Goal: Use online tool/utility: Utilize a website feature to perform a specific function

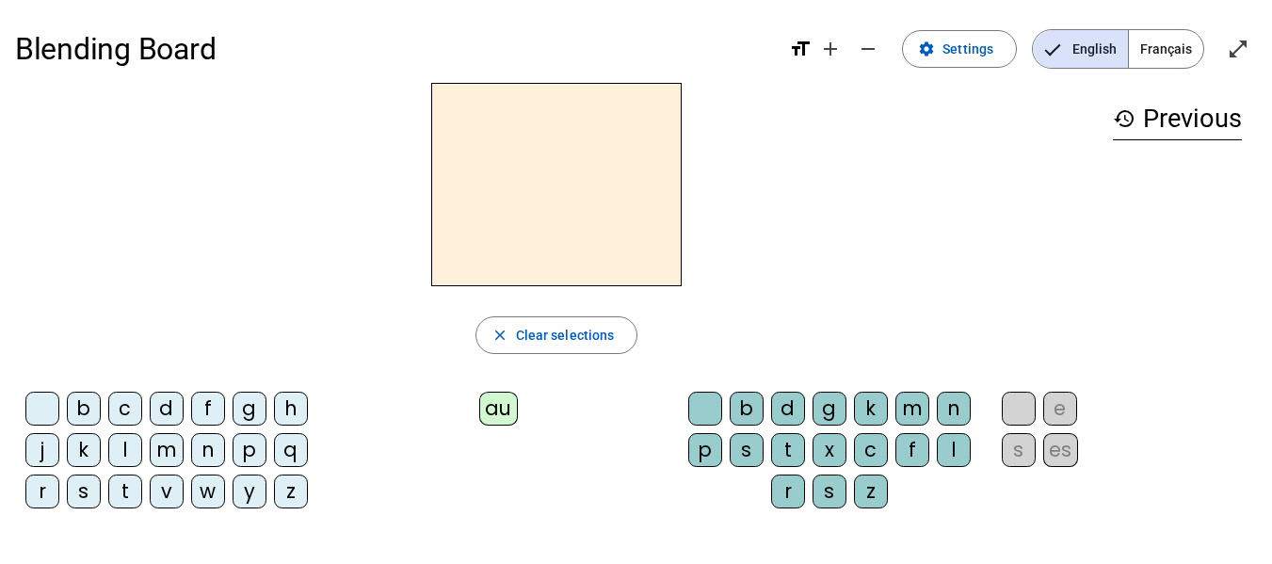
click at [296, 410] on div "h" at bounding box center [291, 409] width 34 height 34
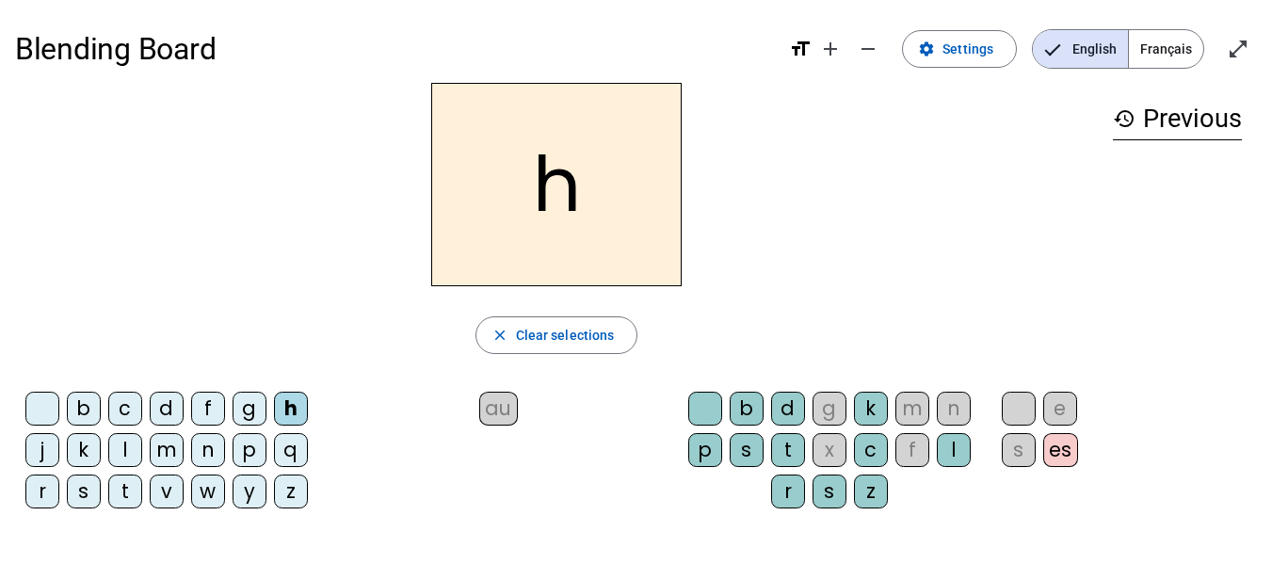
click at [508, 407] on div "au" at bounding box center [498, 409] width 39 height 34
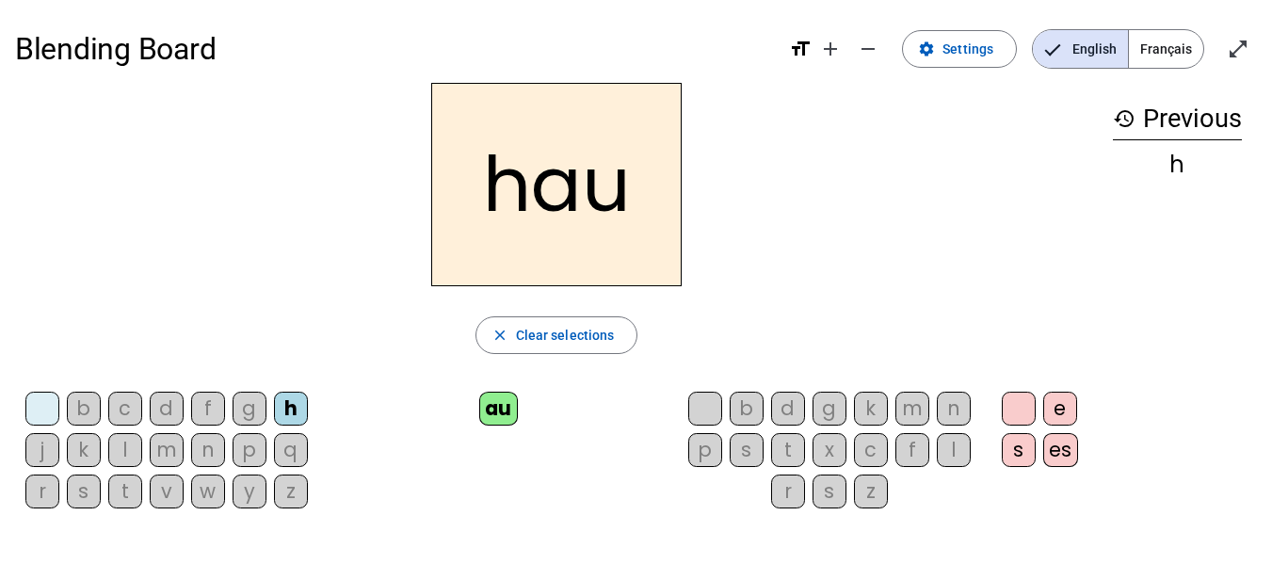
click at [786, 437] on div "t" at bounding box center [788, 450] width 34 height 34
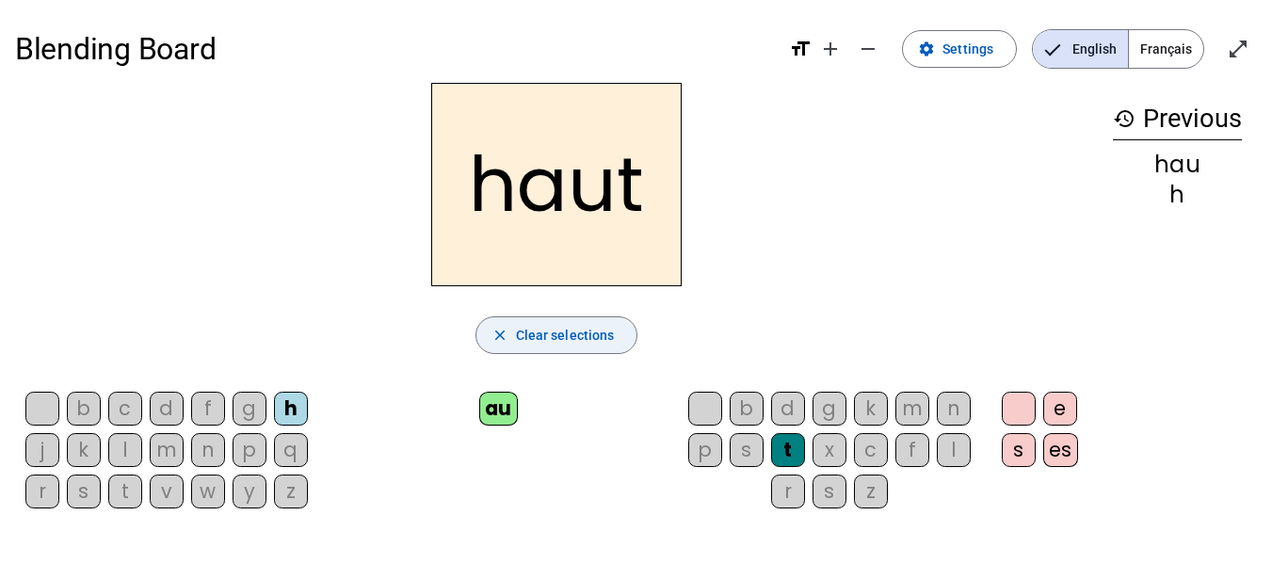
click at [510, 330] on span "button" at bounding box center [557, 335] width 161 height 45
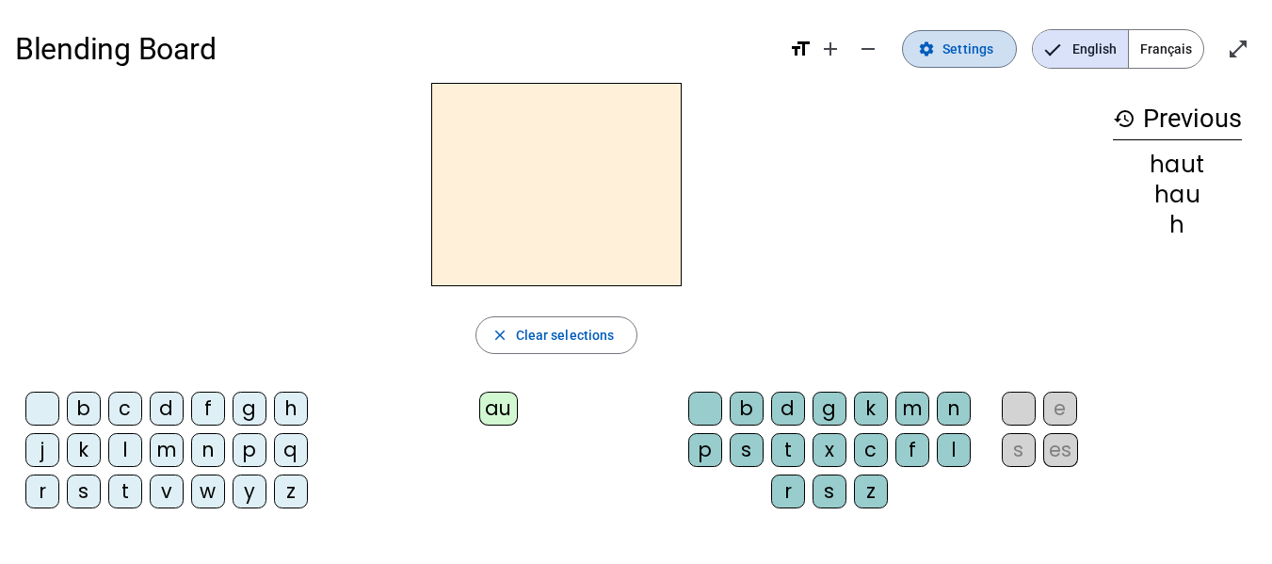
click at [922, 54] on mat-icon "settings" at bounding box center [926, 48] width 17 height 17
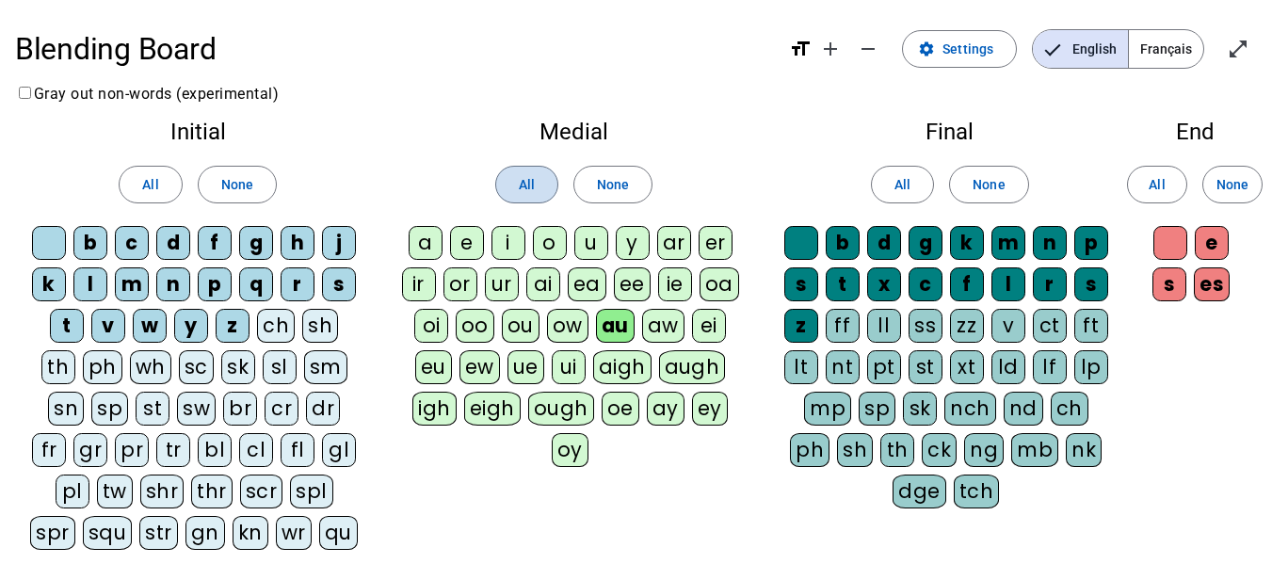
click at [531, 187] on span "All" at bounding box center [527, 184] width 16 height 23
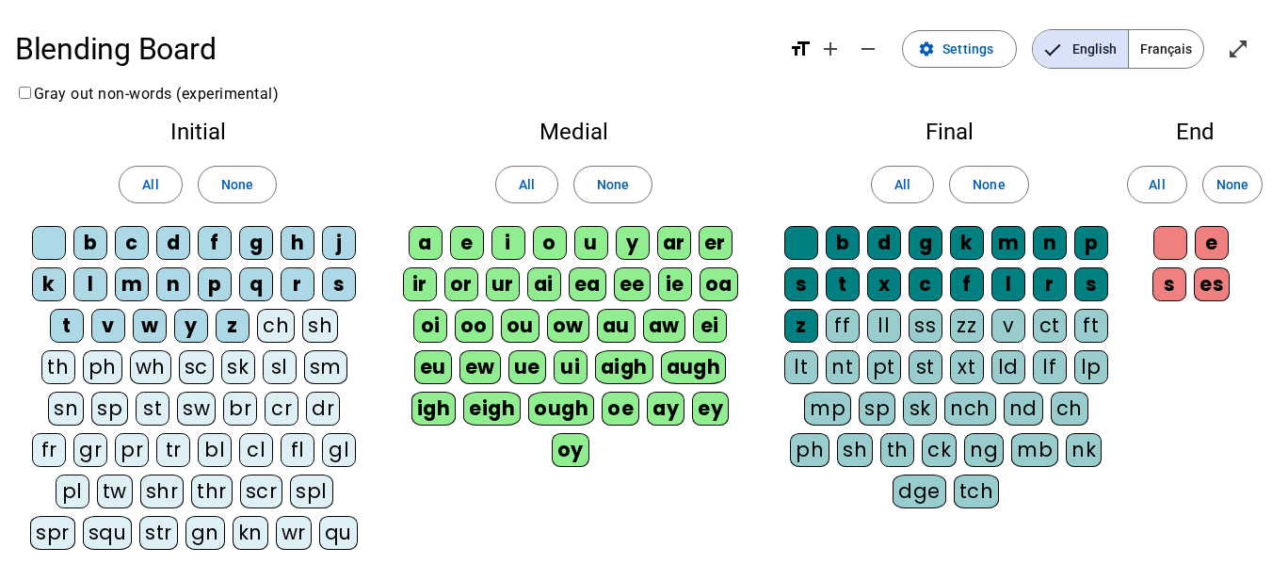
scroll to position [244, 0]
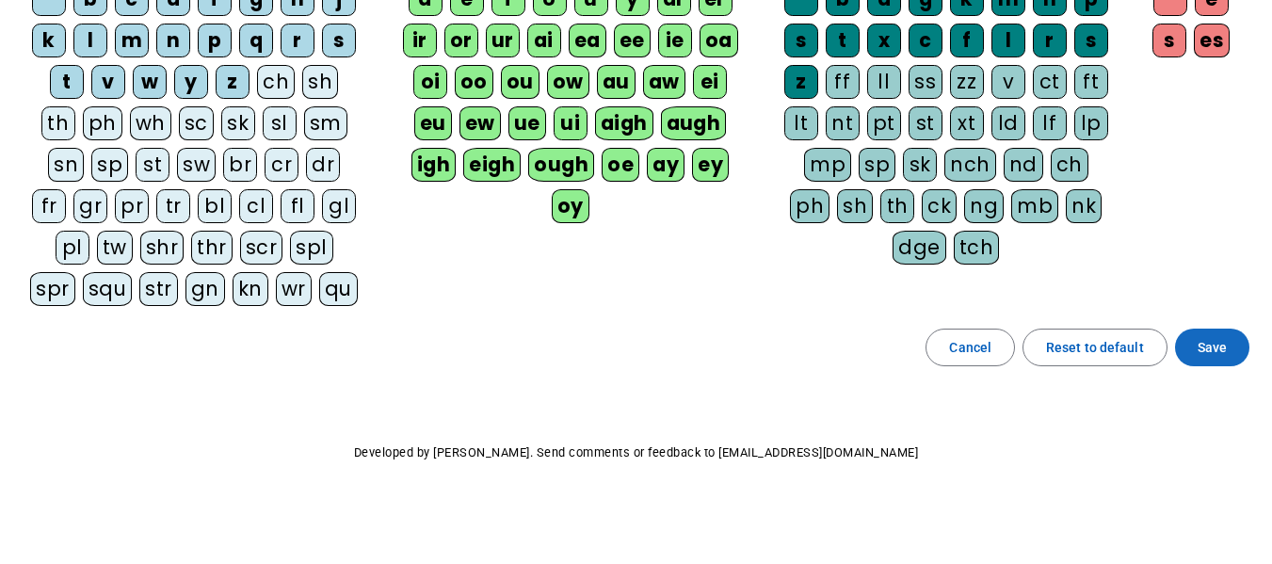
click at [1220, 350] on span "Save" at bounding box center [1212, 347] width 29 height 23
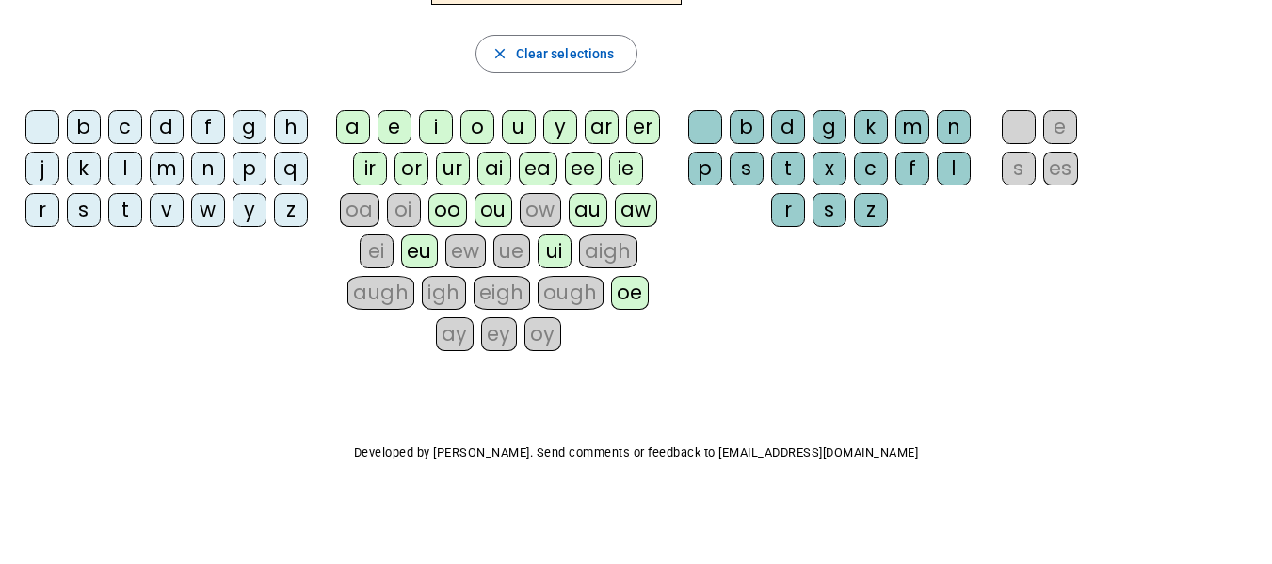
scroll to position [187, 0]
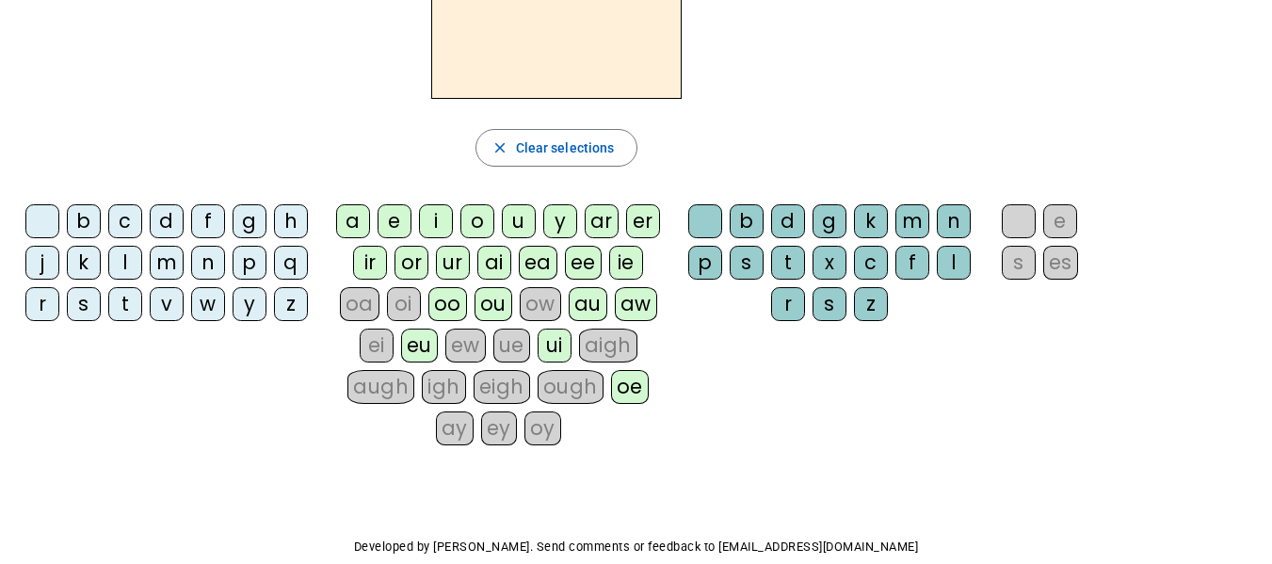
click at [202, 218] on div "f" at bounding box center [208, 221] width 34 height 34
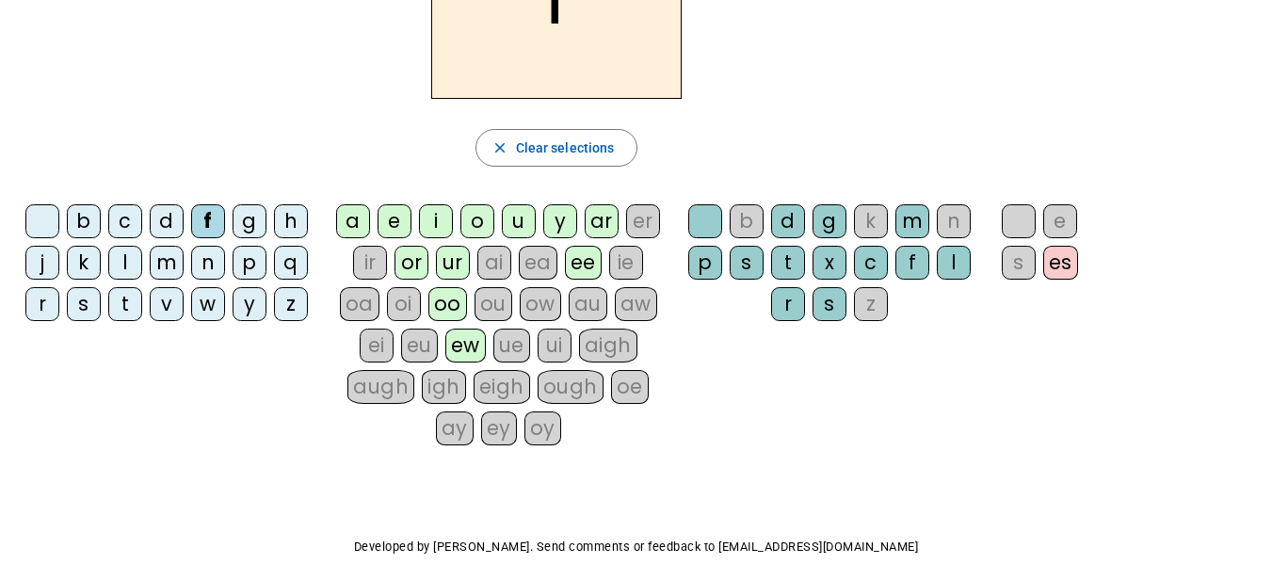
click at [433, 217] on div "i" at bounding box center [436, 221] width 34 height 34
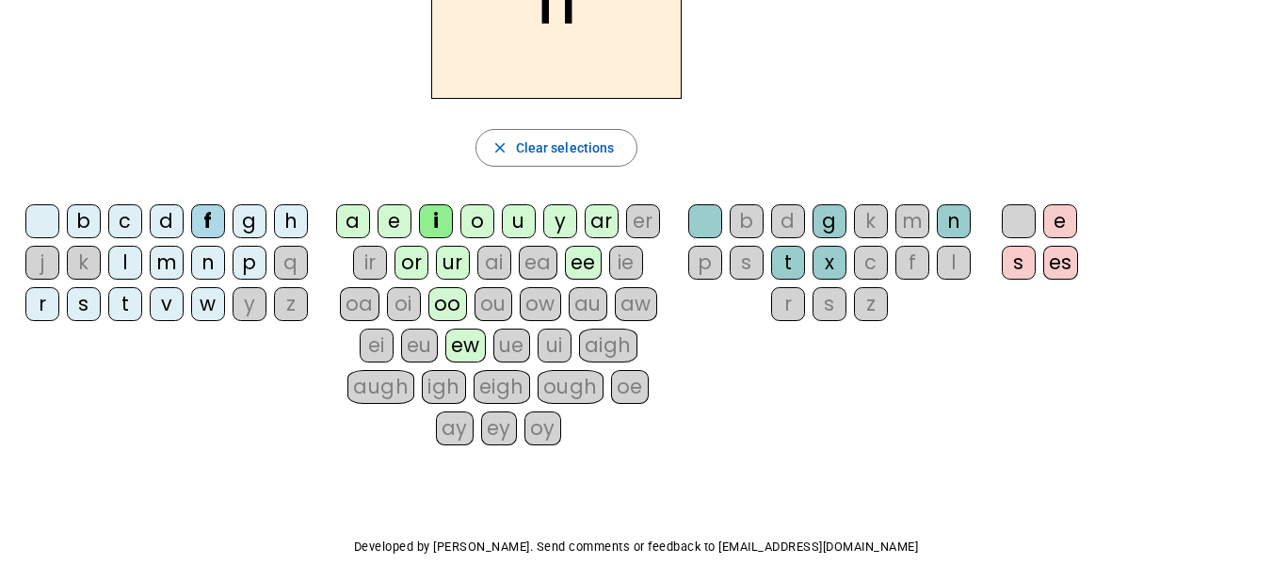
scroll to position [93, 0]
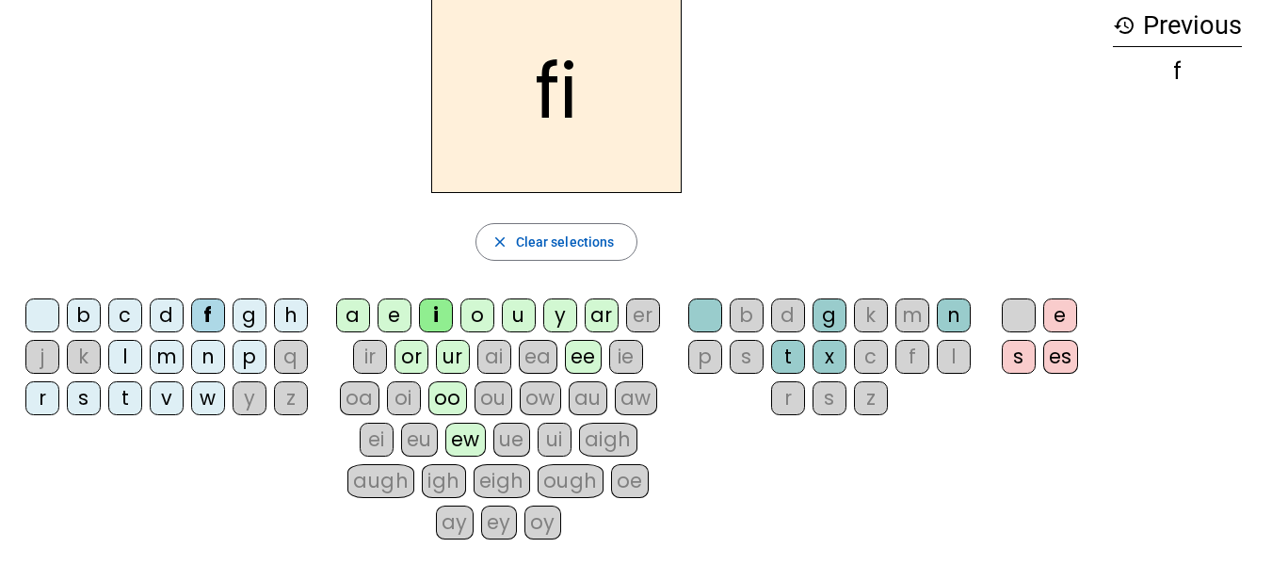
click at [943, 311] on div "n" at bounding box center [954, 316] width 34 height 34
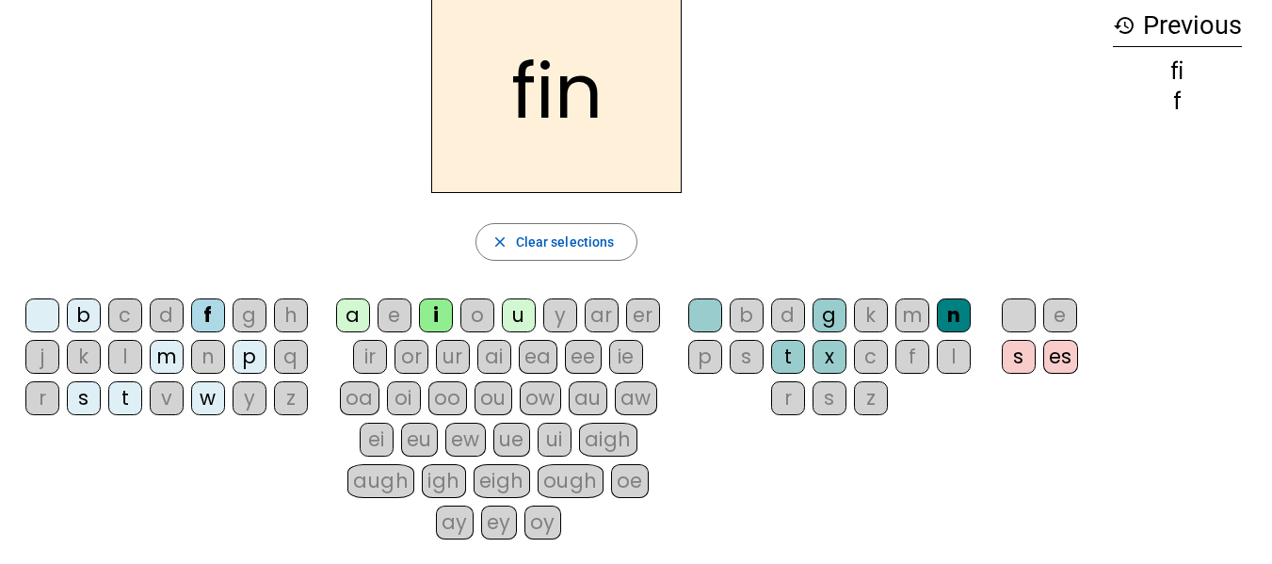
click at [1064, 311] on div "e" at bounding box center [1060, 316] width 34 height 34
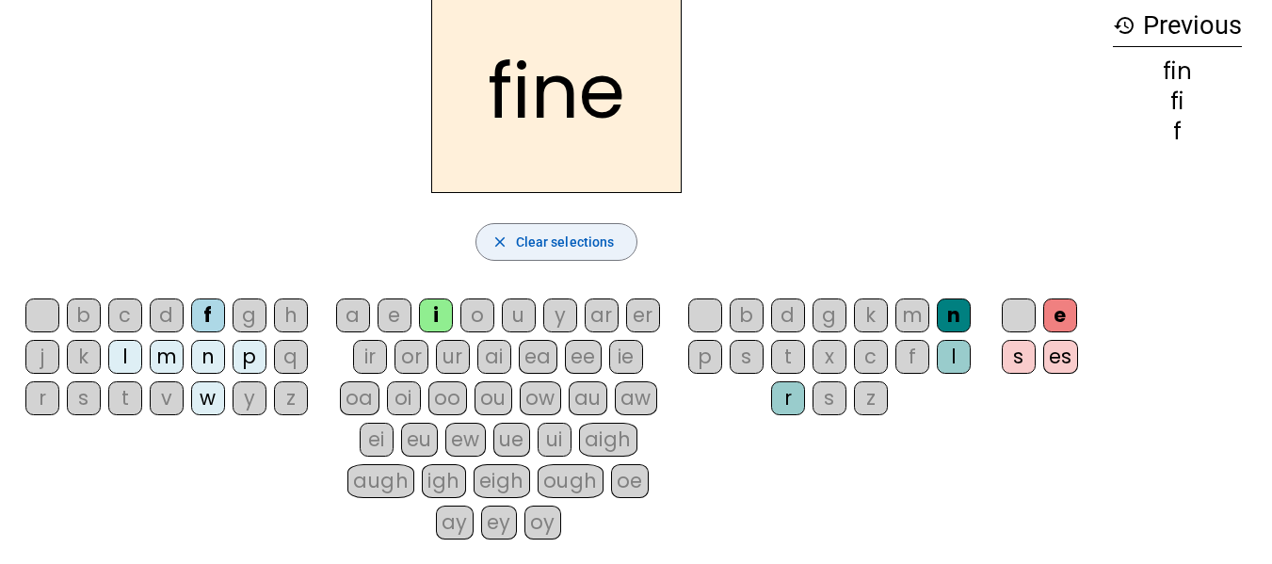
click at [547, 248] on span "Clear selections" at bounding box center [565, 242] width 99 height 23
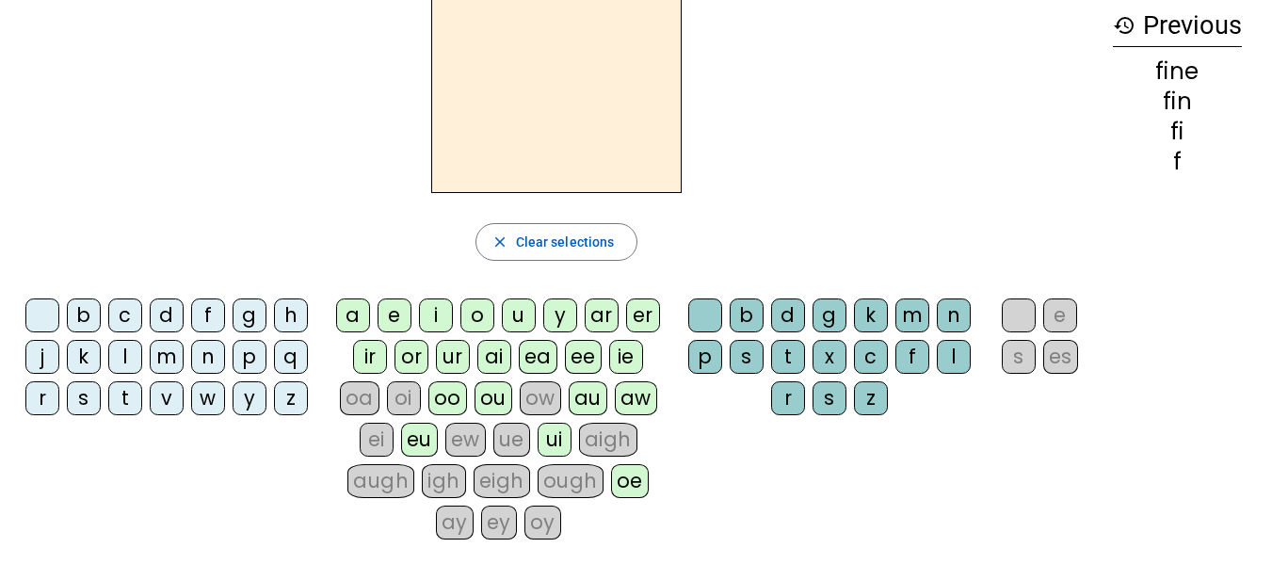
scroll to position [0, 0]
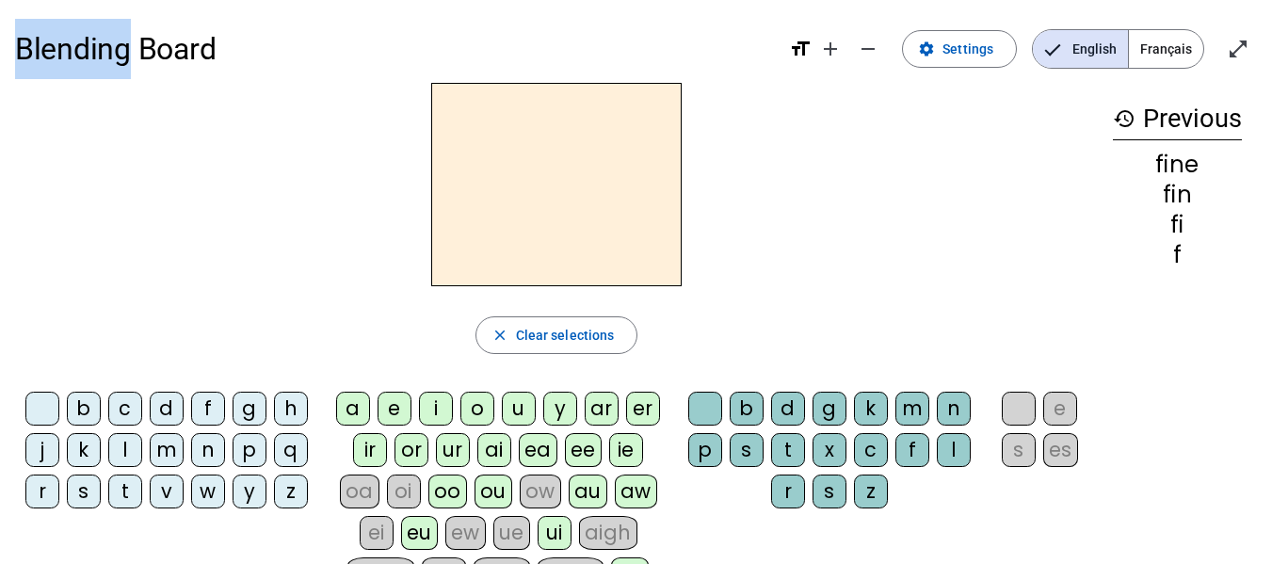
drag, startPoint x: 128, startPoint y: 48, endPoint x: 10, endPoint y: 55, distance: 117.9
click at [10, 55] on div "Blending Board format_size add remove settings Settings English Français open_i…" at bounding box center [636, 423] width 1272 height 846
click at [176, 194] on div at bounding box center [556, 184] width 1083 height 203
click at [295, 411] on div "h" at bounding box center [291, 409] width 34 height 34
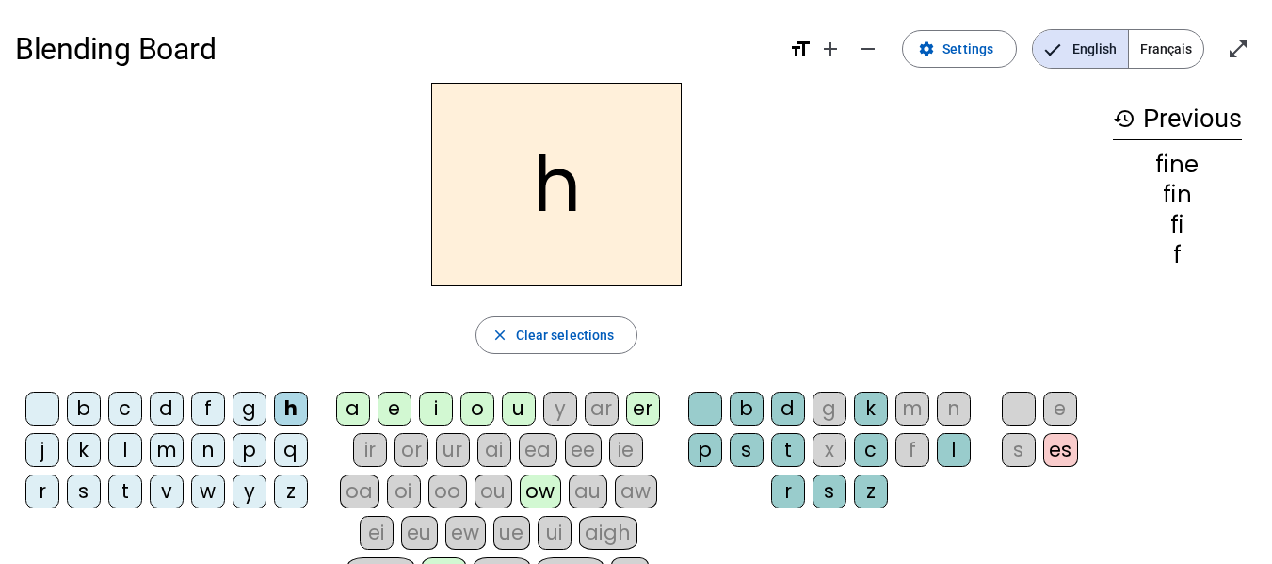
click at [595, 484] on div "au" at bounding box center [588, 492] width 39 height 34
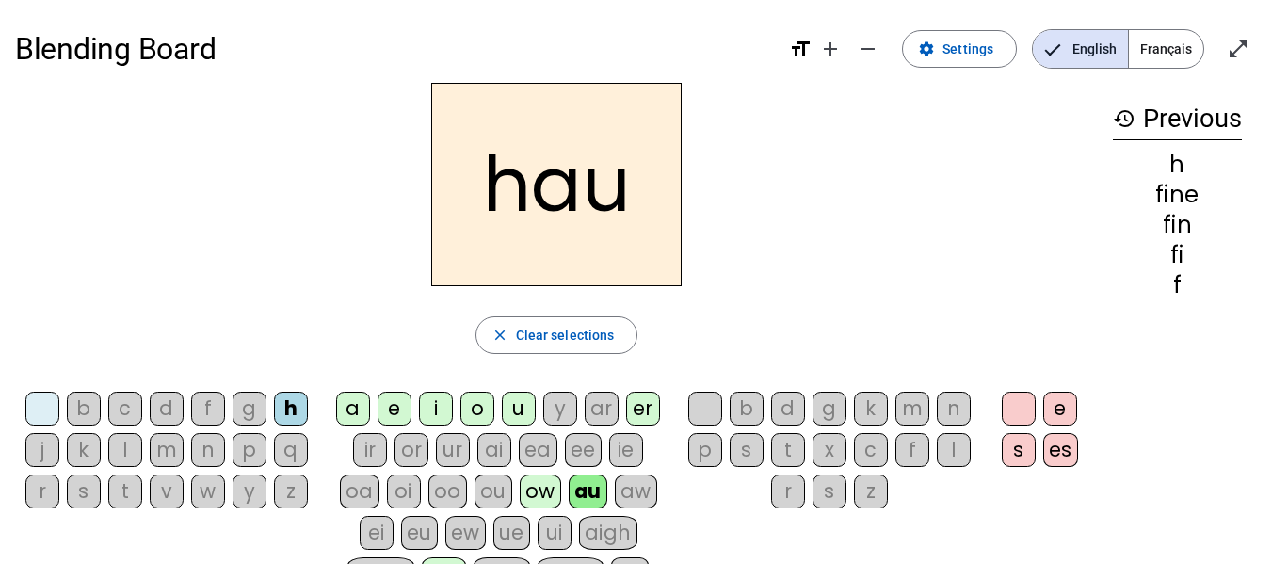
drag, startPoint x: 787, startPoint y: 445, endPoint x: 1142, endPoint y: 429, distance: 355.4
click at [789, 445] on div "t" at bounding box center [788, 450] width 34 height 34
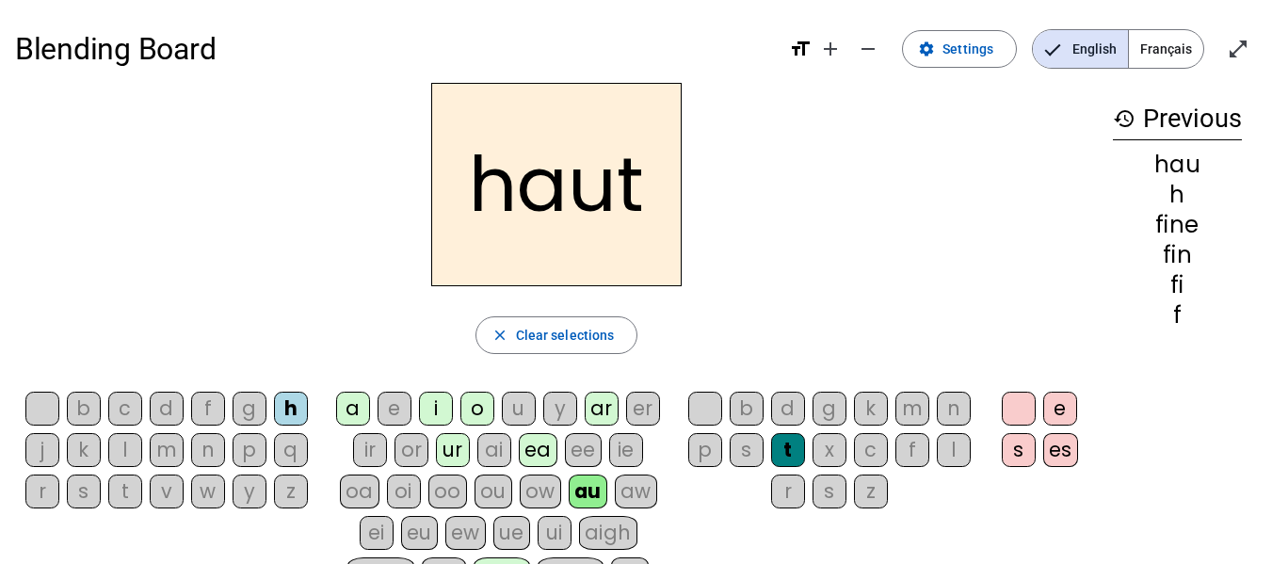
click at [1063, 401] on div "e" at bounding box center [1060, 409] width 34 height 34
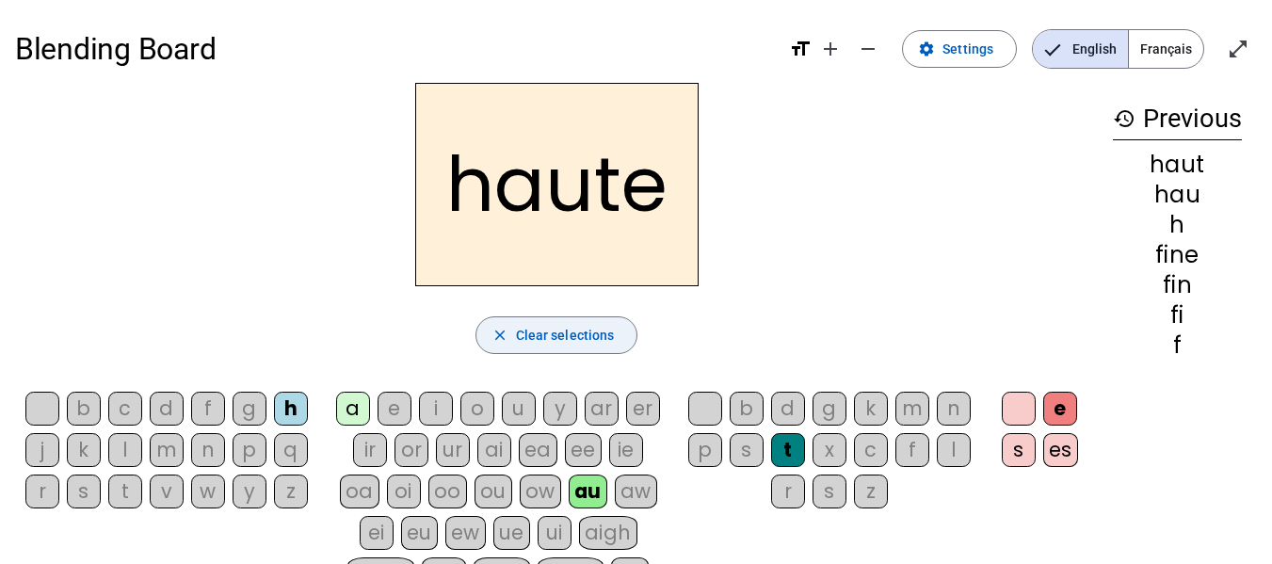
click at [536, 322] on span "button" at bounding box center [557, 335] width 161 height 45
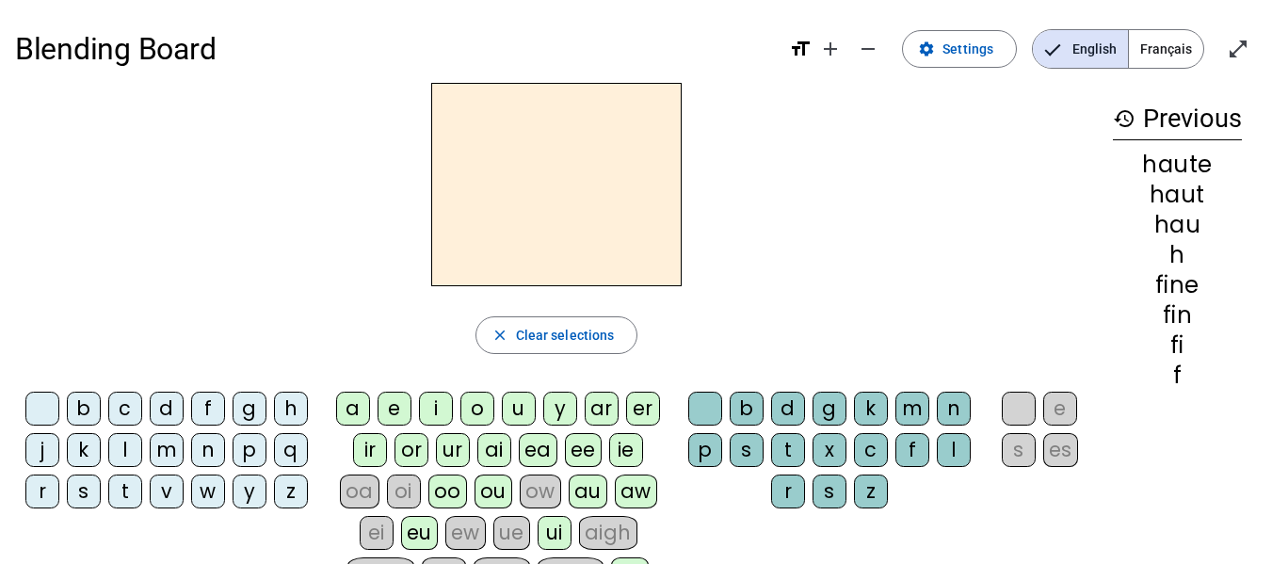
click at [89, 500] on div "s" at bounding box center [84, 492] width 34 height 34
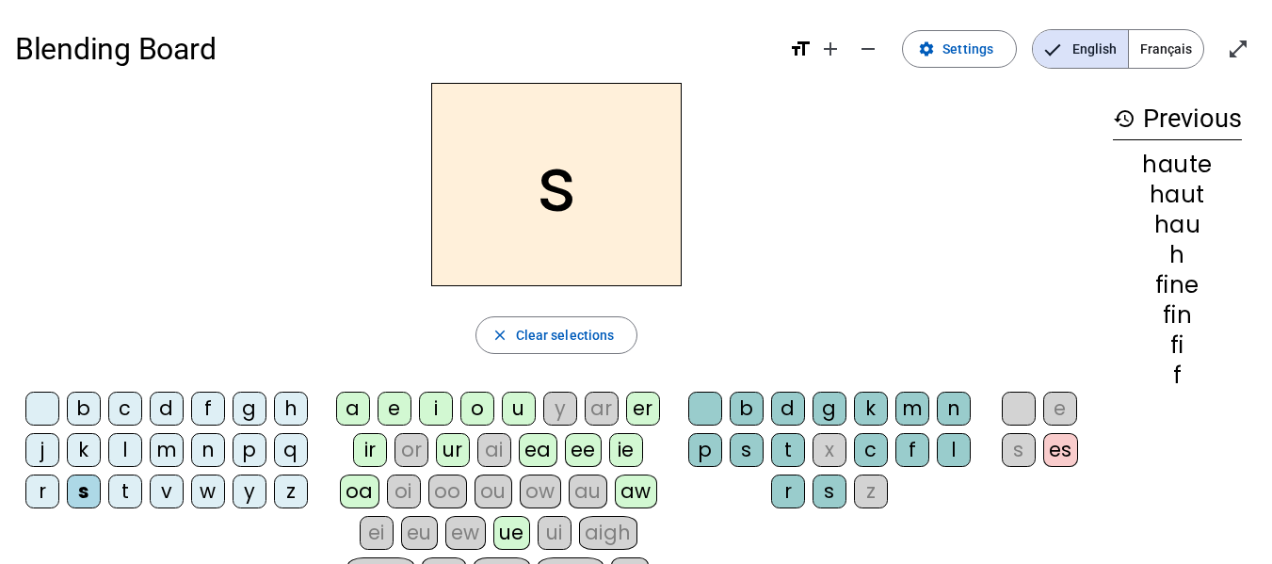
click at [588, 485] on div "au" at bounding box center [588, 492] width 39 height 34
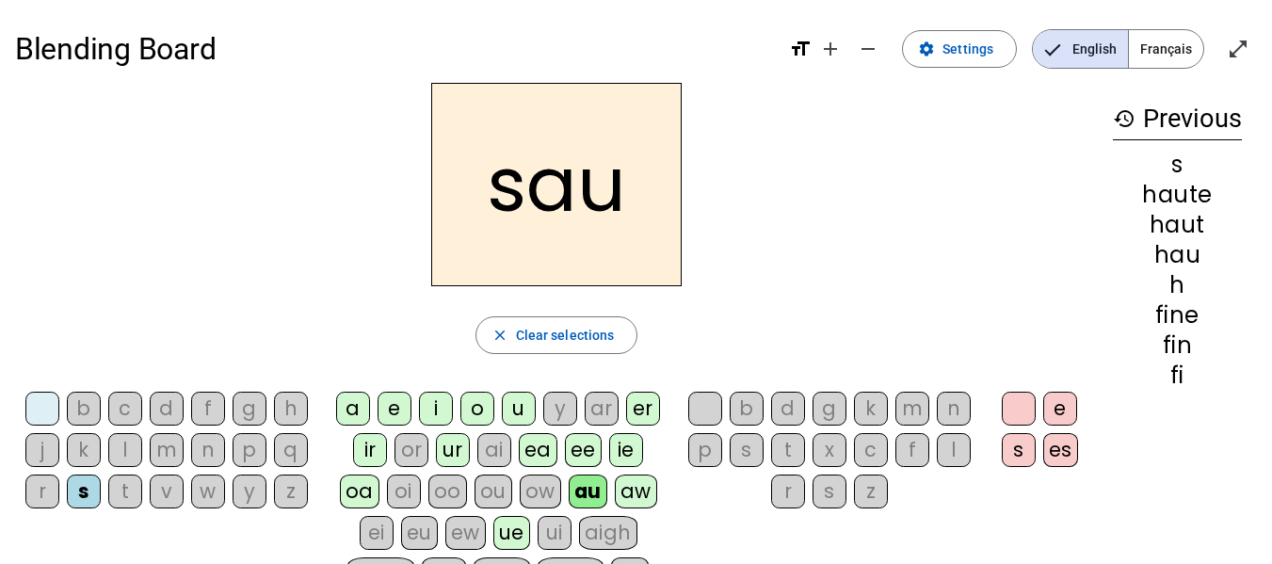
click at [788, 444] on div "t" at bounding box center [788, 450] width 34 height 34
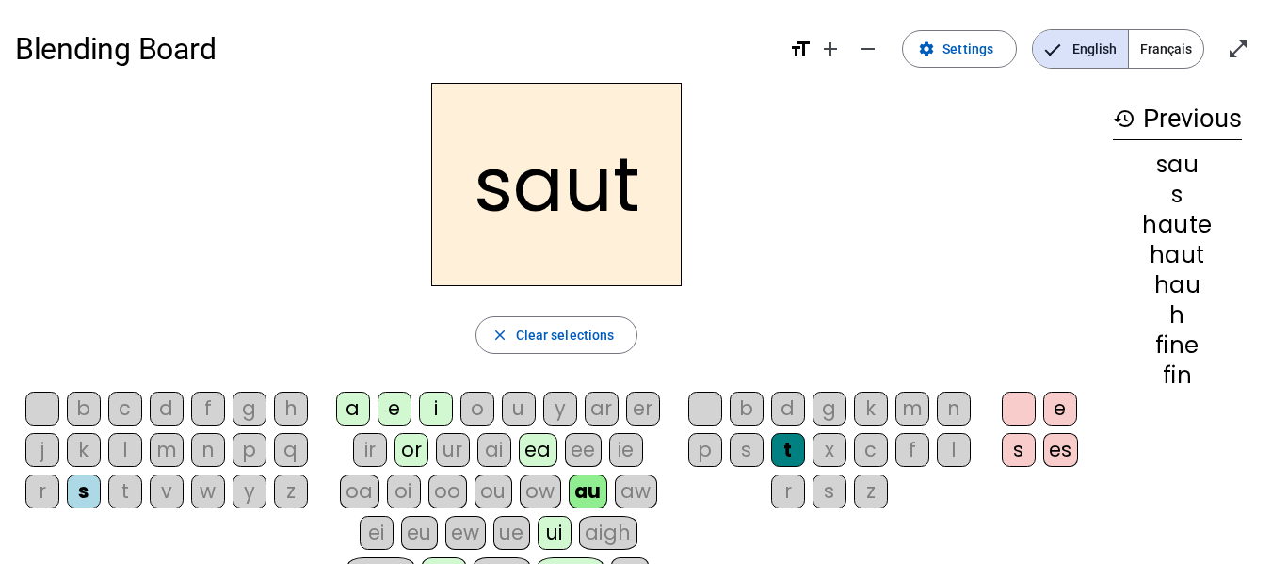
click at [1052, 403] on div "e" at bounding box center [1060, 409] width 34 height 34
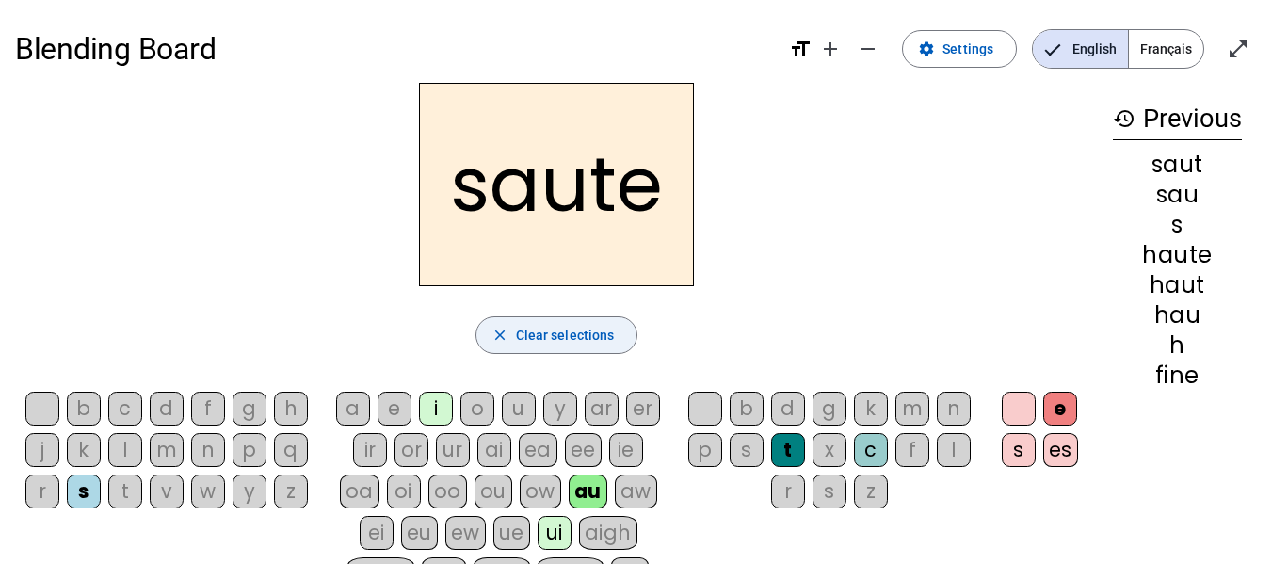
click at [538, 340] on span "Clear selections" at bounding box center [565, 335] width 99 height 23
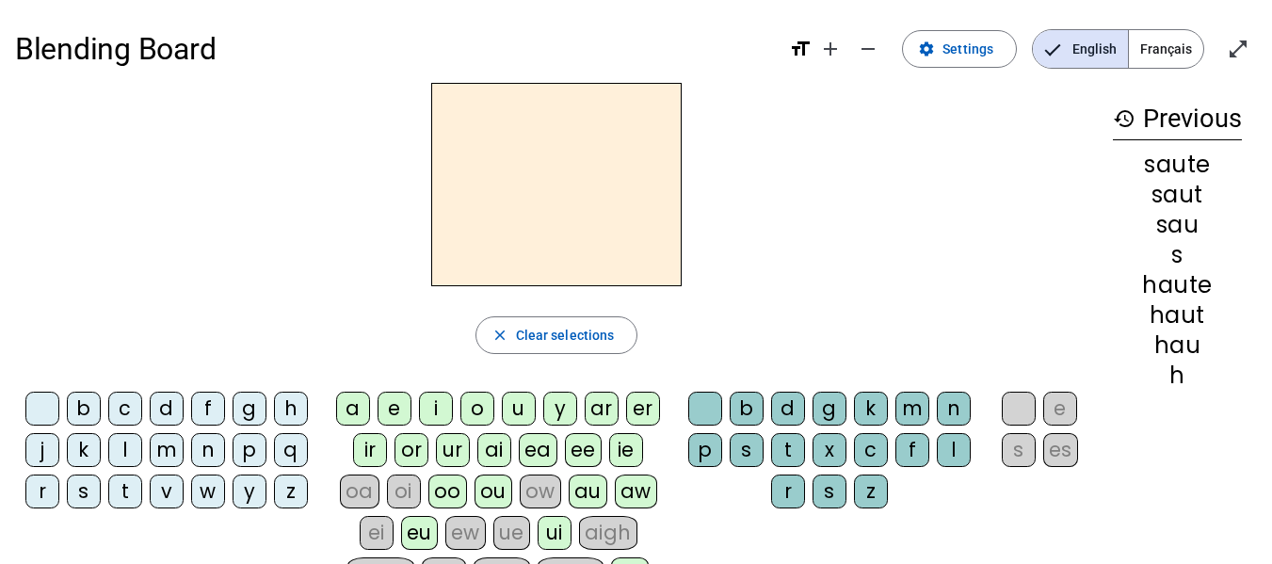
click at [212, 407] on div "f" at bounding box center [208, 409] width 34 height 34
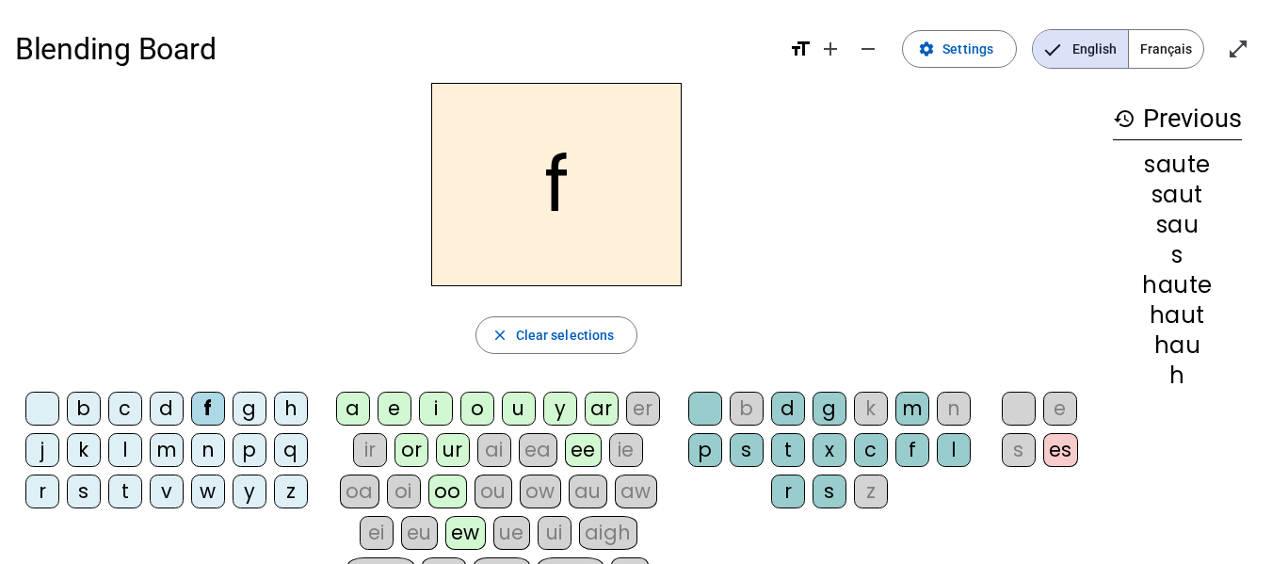
click at [582, 489] on div "au" at bounding box center [588, 492] width 39 height 34
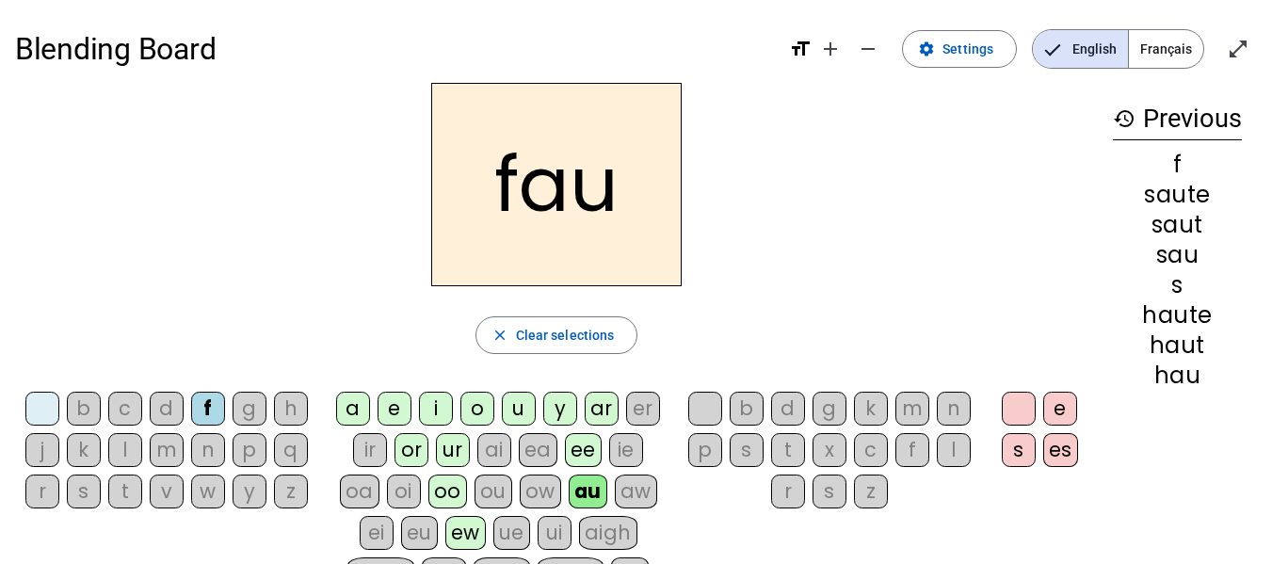
click at [794, 448] on div "t" at bounding box center [788, 450] width 34 height 34
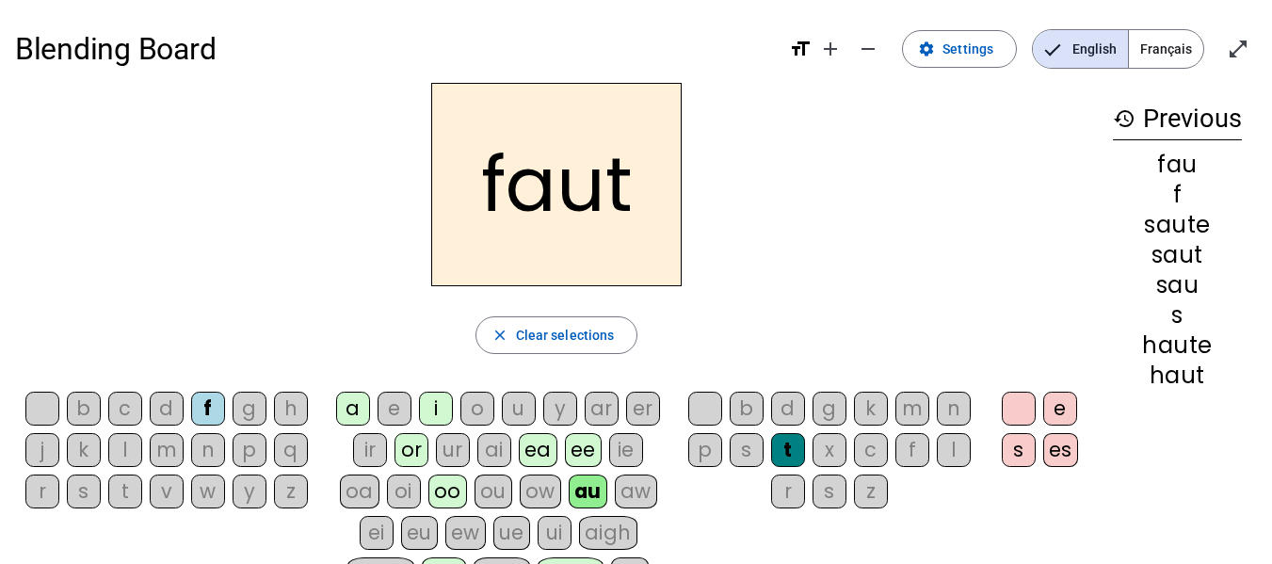
click at [1071, 408] on div "e" at bounding box center [1060, 409] width 34 height 34
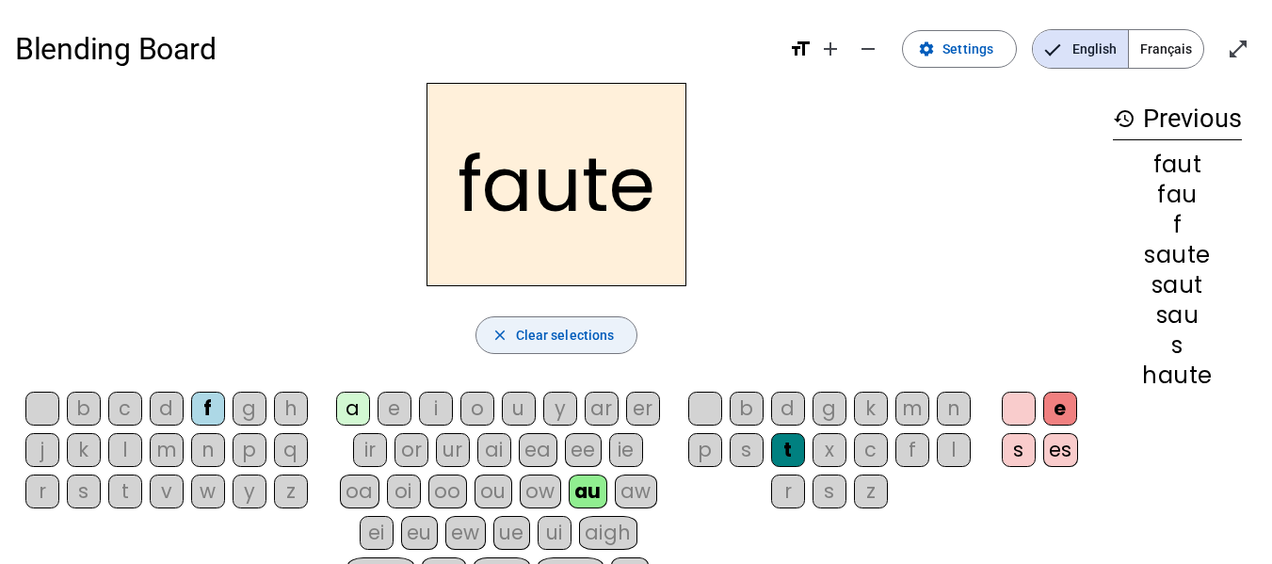
click at [515, 336] on span "button" at bounding box center [557, 335] width 161 height 45
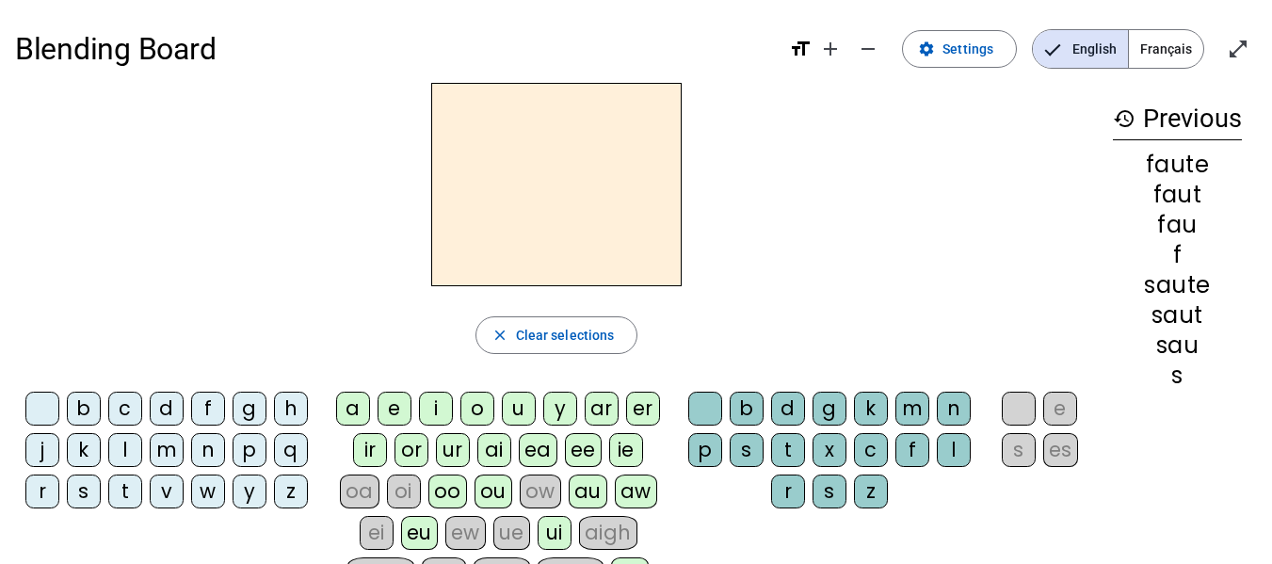
click at [209, 407] on div "f" at bounding box center [208, 409] width 34 height 34
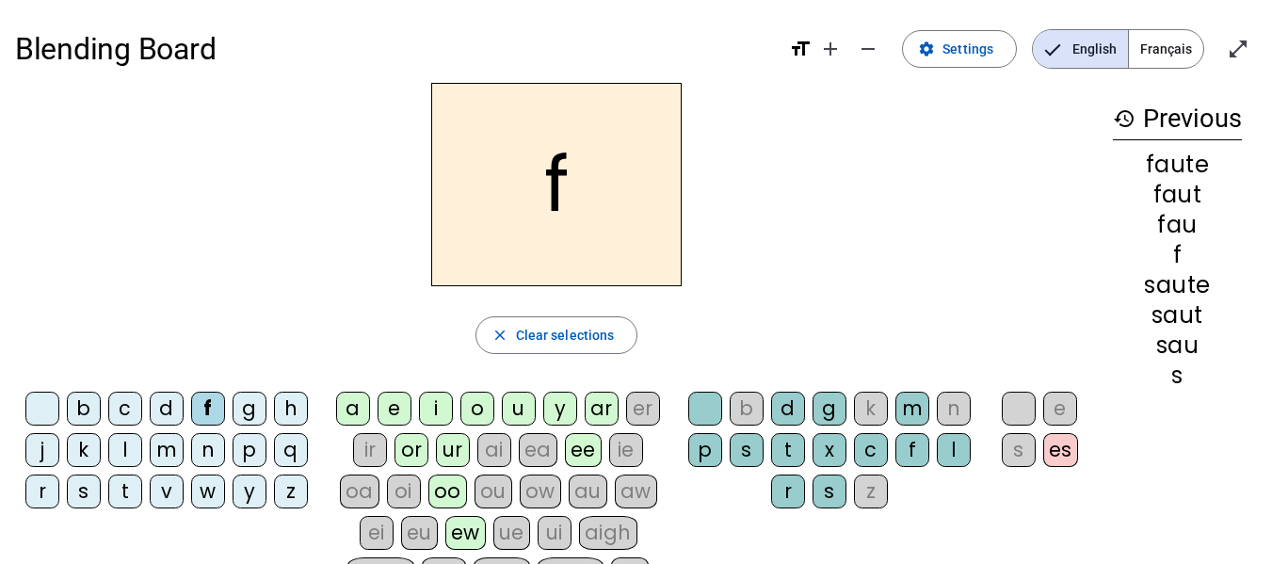
click at [439, 412] on div "i" at bounding box center [436, 409] width 34 height 34
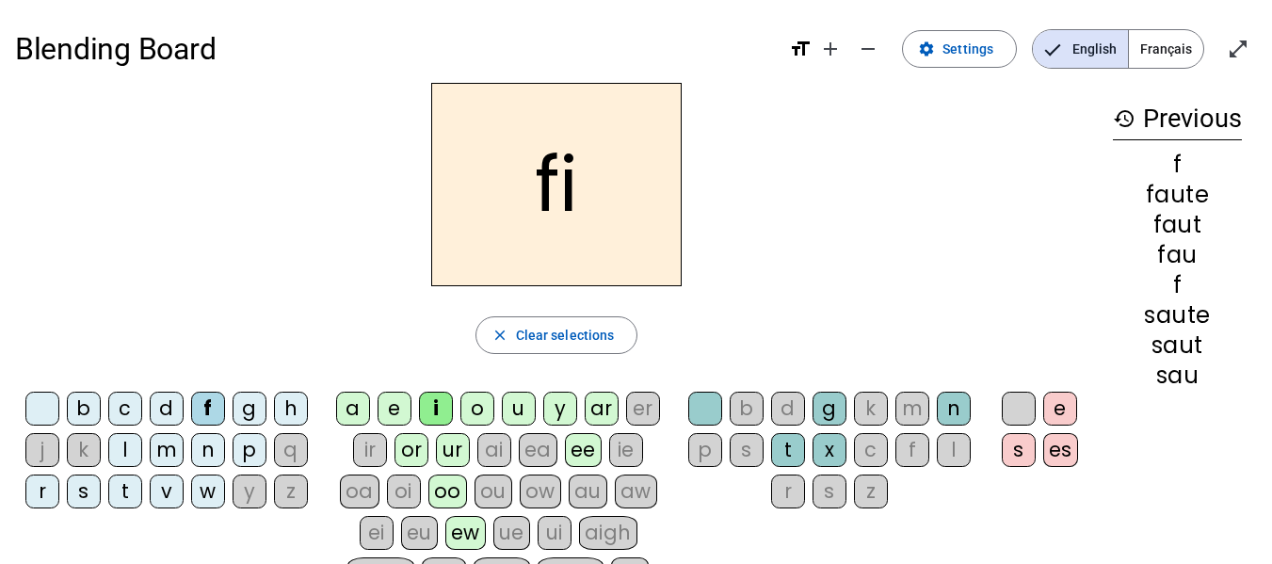
click at [950, 403] on div "n" at bounding box center [954, 409] width 34 height 34
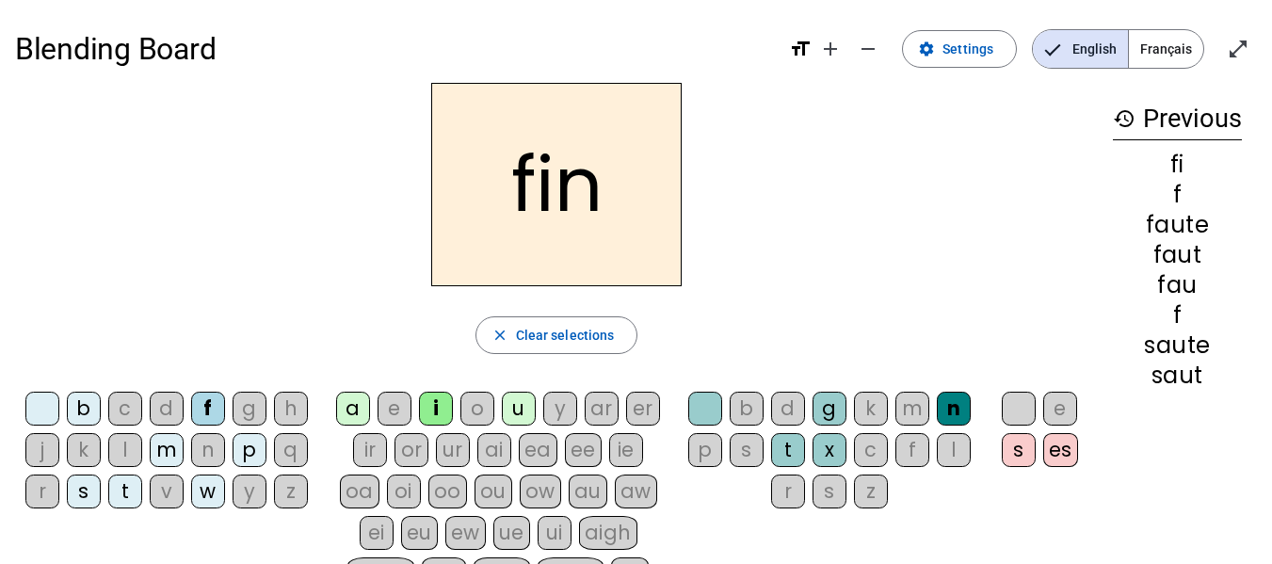
click at [1061, 398] on div "e" at bounding box center [1060, 409] width 34 height 34
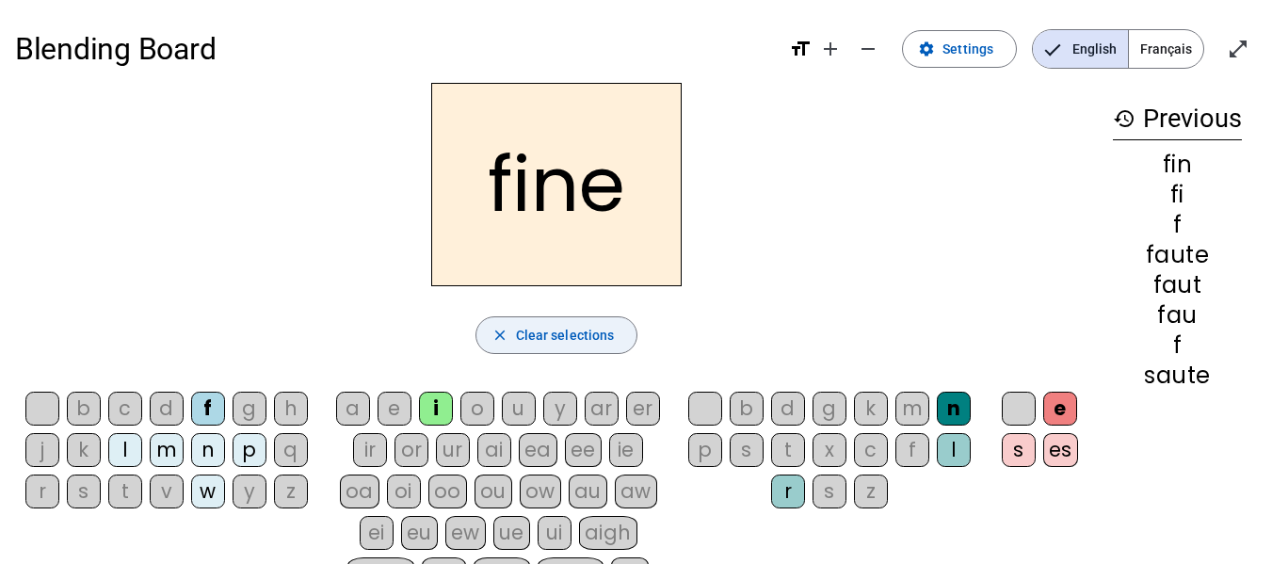
click at [526, 336] on span "Clear selections" at bounding box center [565, 335] width 99 height 23
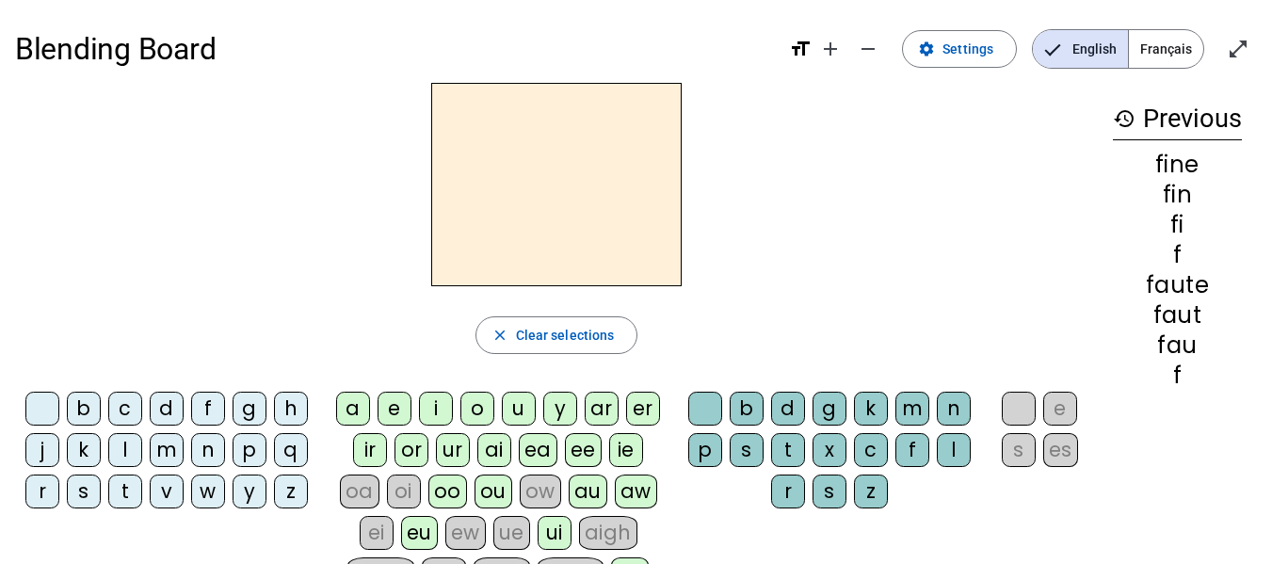
click at [85, 415] on div "b" at bounding box center [84, 409] width 34 height 34
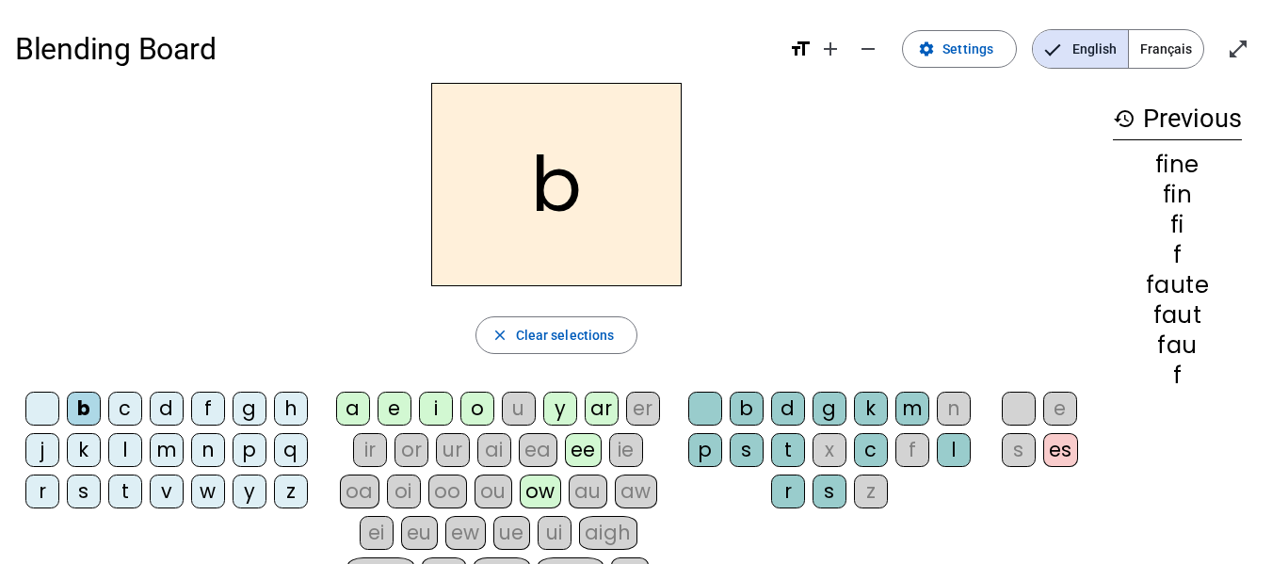
click at [357, 408] on div "a" at bounding box center [353, 409] width 34 height 34
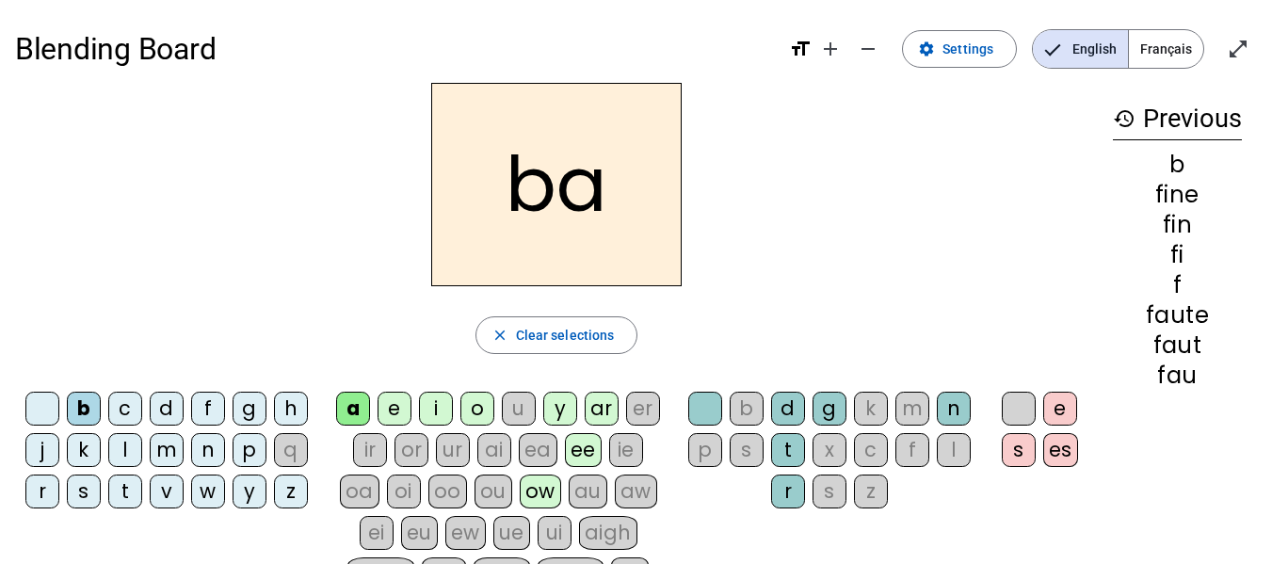
click at [780, 444] on div "t" at bounding box center [788, 450] width 34 height 34
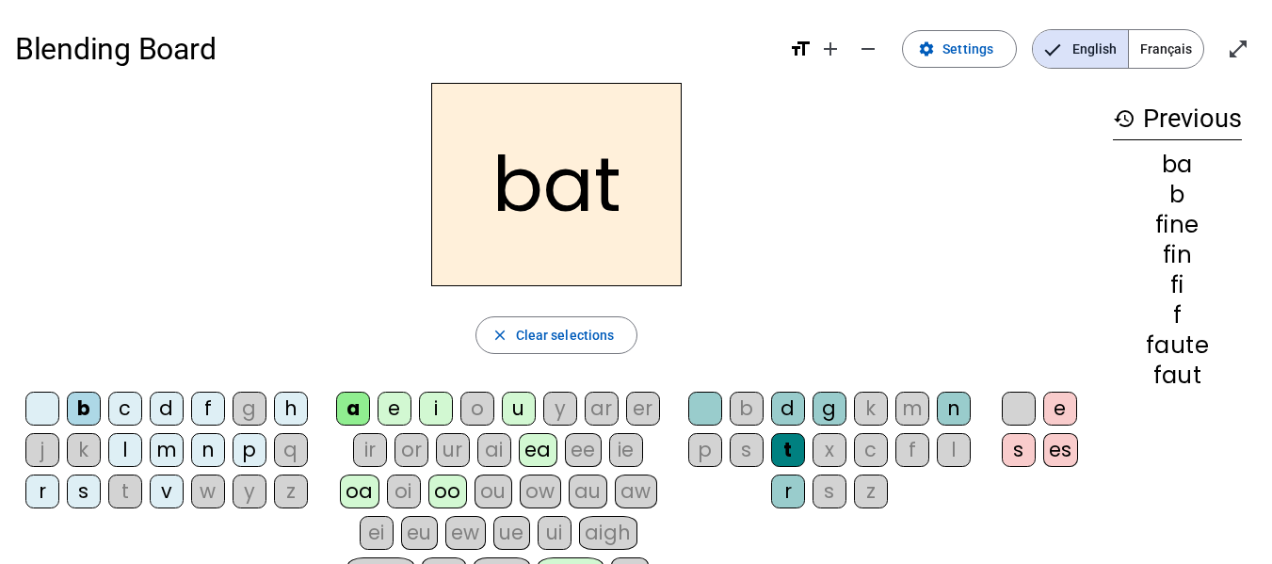
click at [544, 454] on div "ea" at bounding box center [538, 450] width 39 height 34
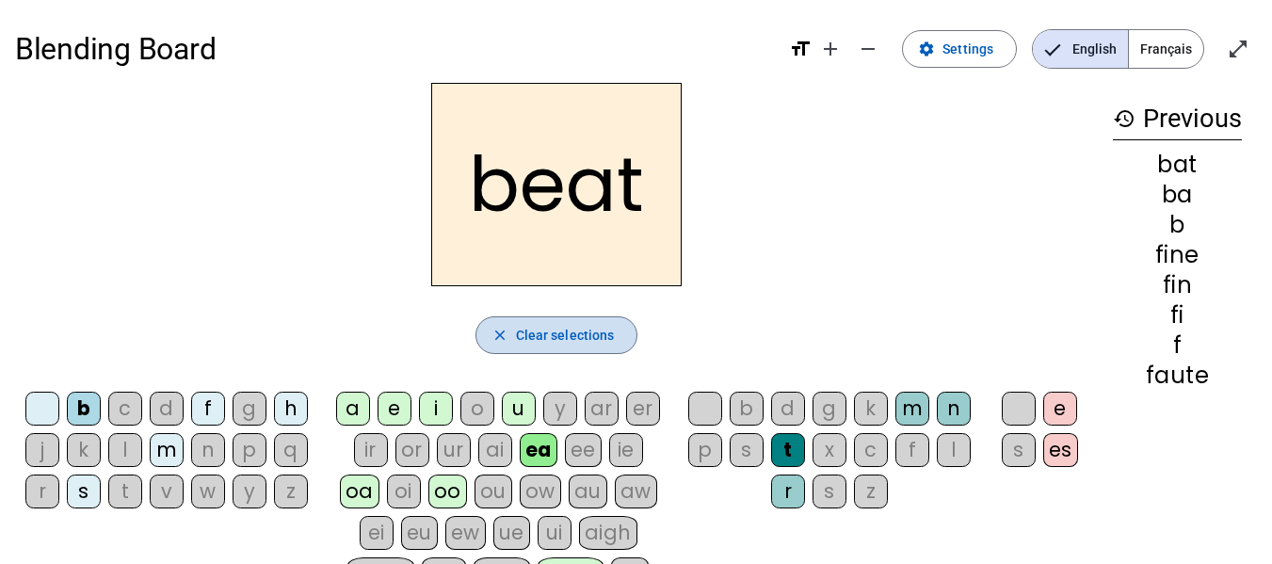
click at [552, 324] on span "Clear selections" at bounding box center [565, 335] width 99 height 23
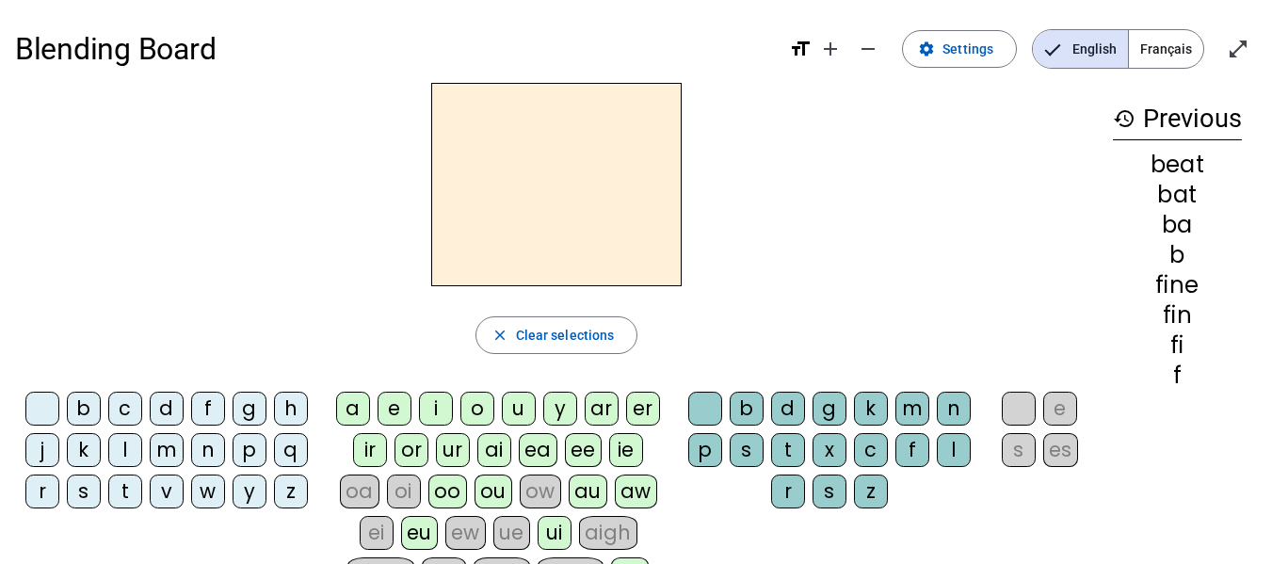
click at [82, 411] on div "b" at bounding box center [84, 409] width 34 height 34
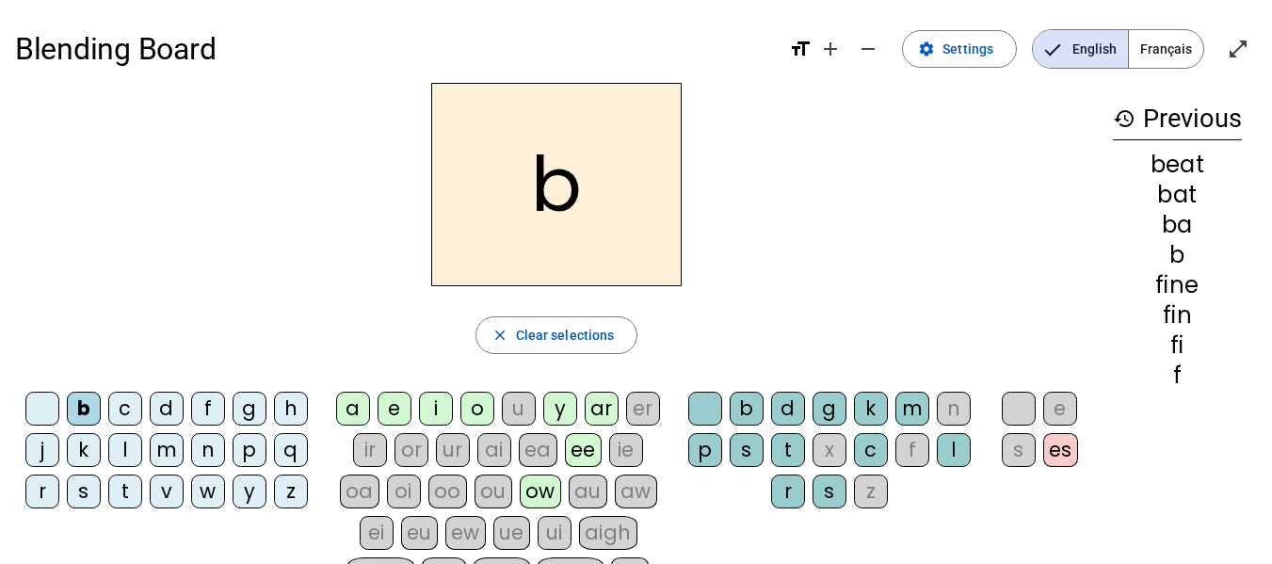
click at [355, 407] on div "a" at bounding box center [353, 409] width 34 height 34
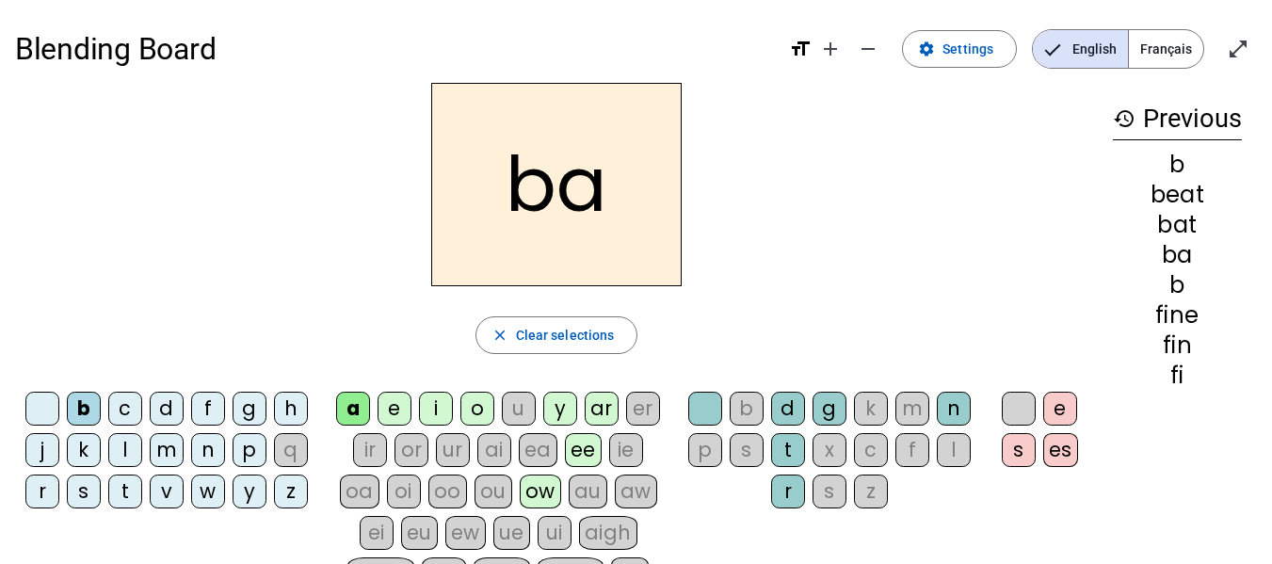
click at [794, 444] on div "t" at bounding box center [788, 450] width 34 height 34
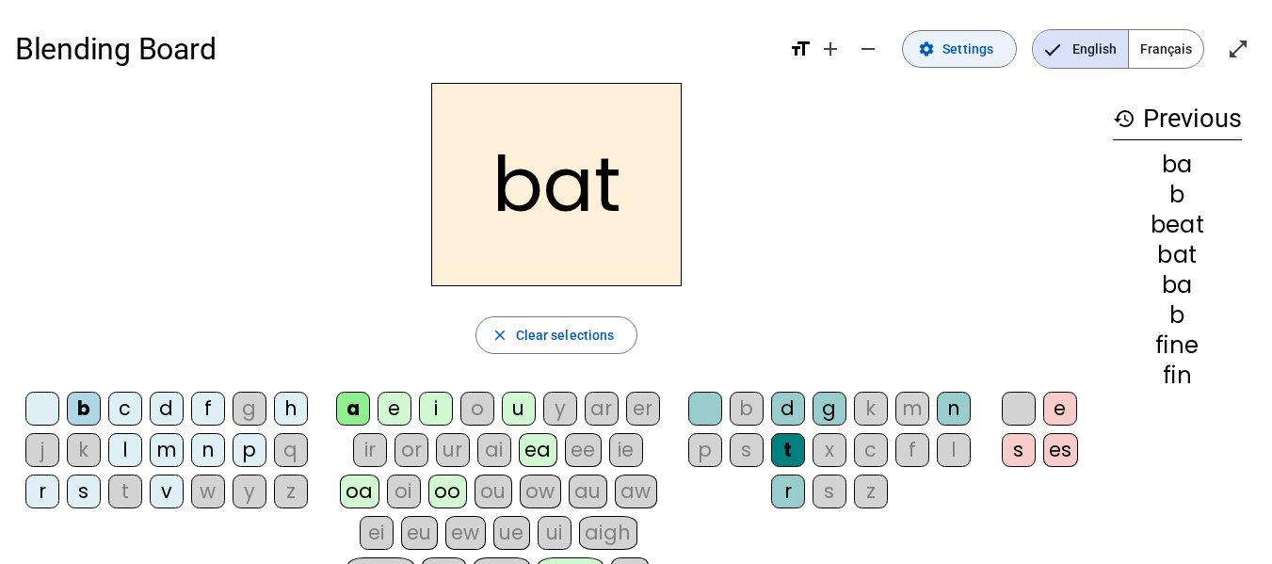
click at [948, 57] on span "Settings" at bounding box center [968, 49] width 51 height 23
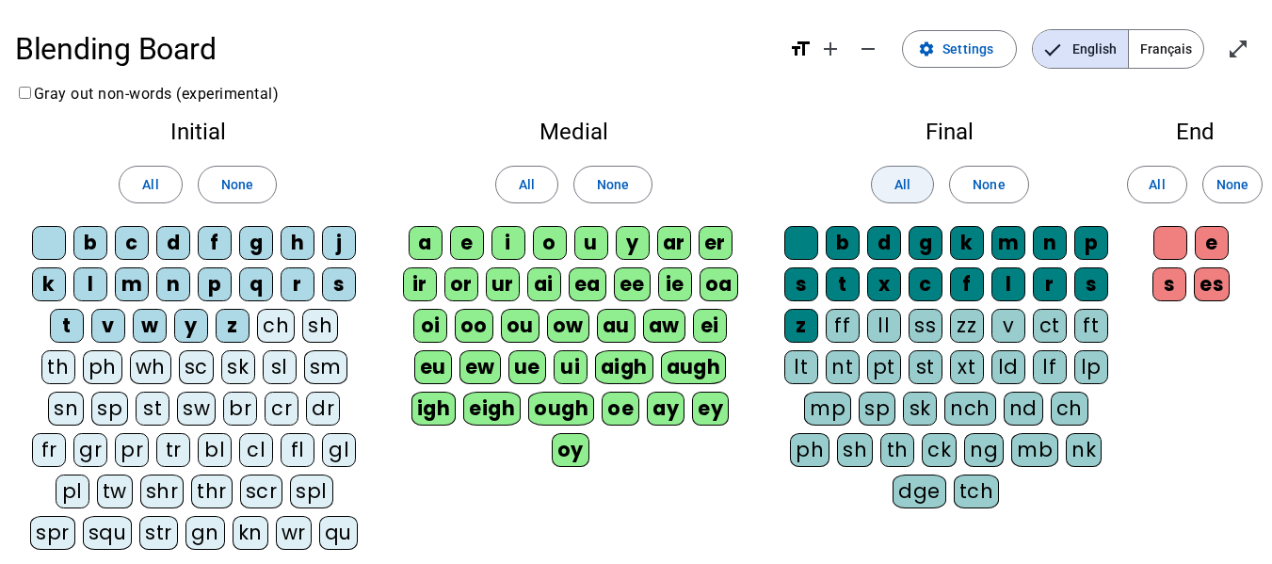
click at [899, 175] on span "All" at bounding box center [903, 184] width 16 height 23
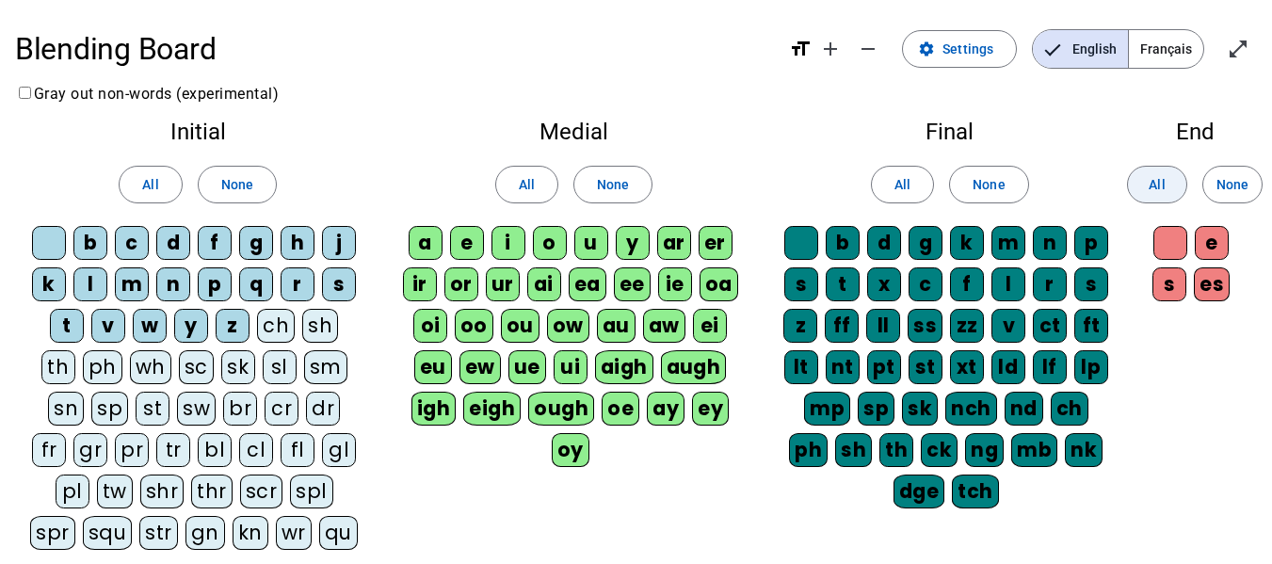
click at [1166, 187] on span at bounding box center [1157, 184] width 58 height 45
click at [168, 187] on span at bounding box center [150, 184] width 61 height 45
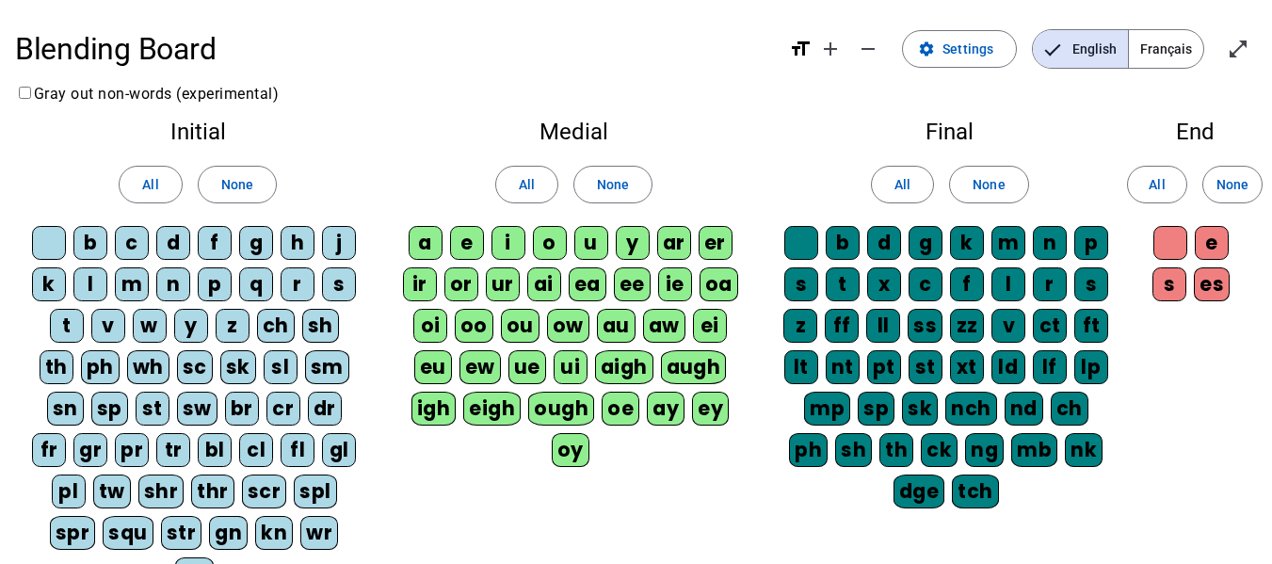
scroll to position [188, 0]
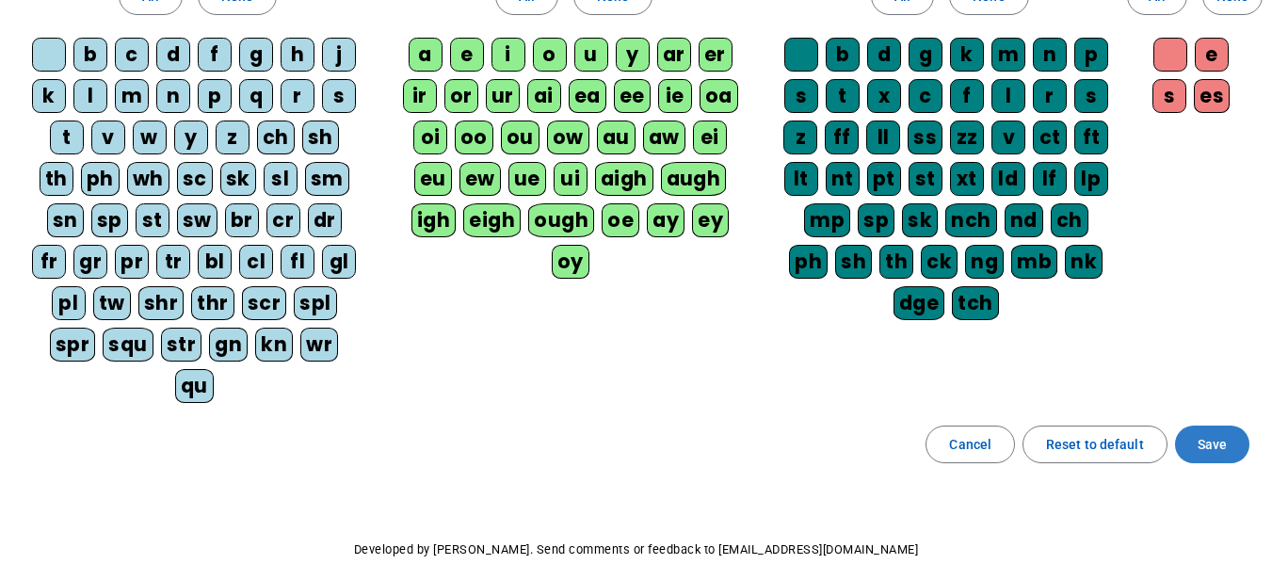
click at [1201, 432] on span at bounding box center [1212, 444] width 74 height 45
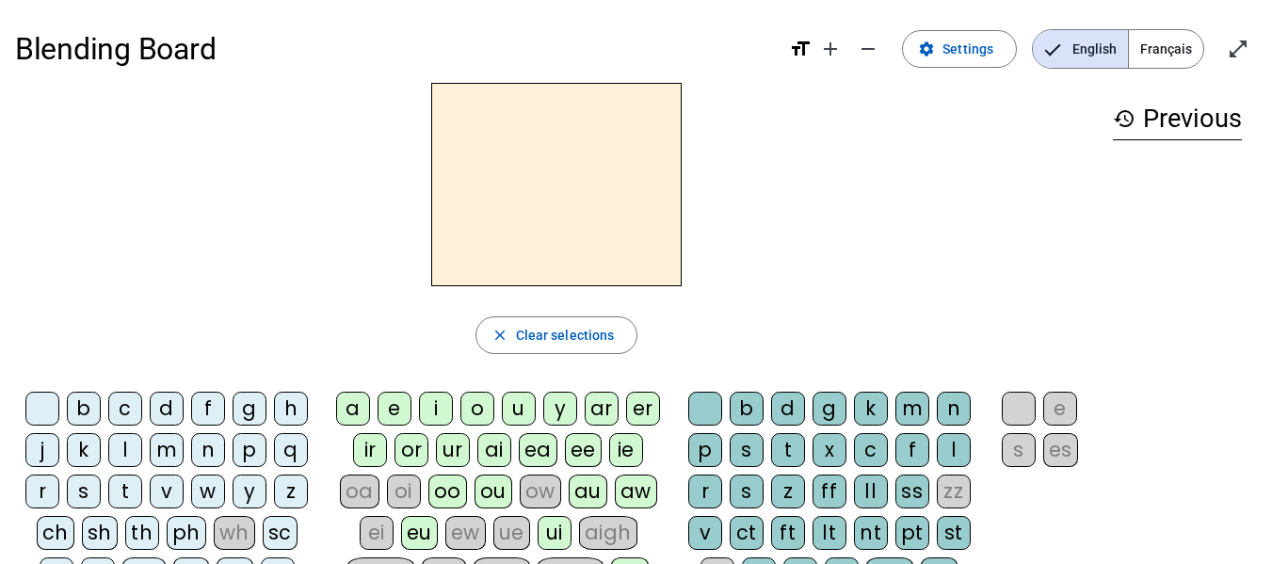
scroll to position [94, 0]
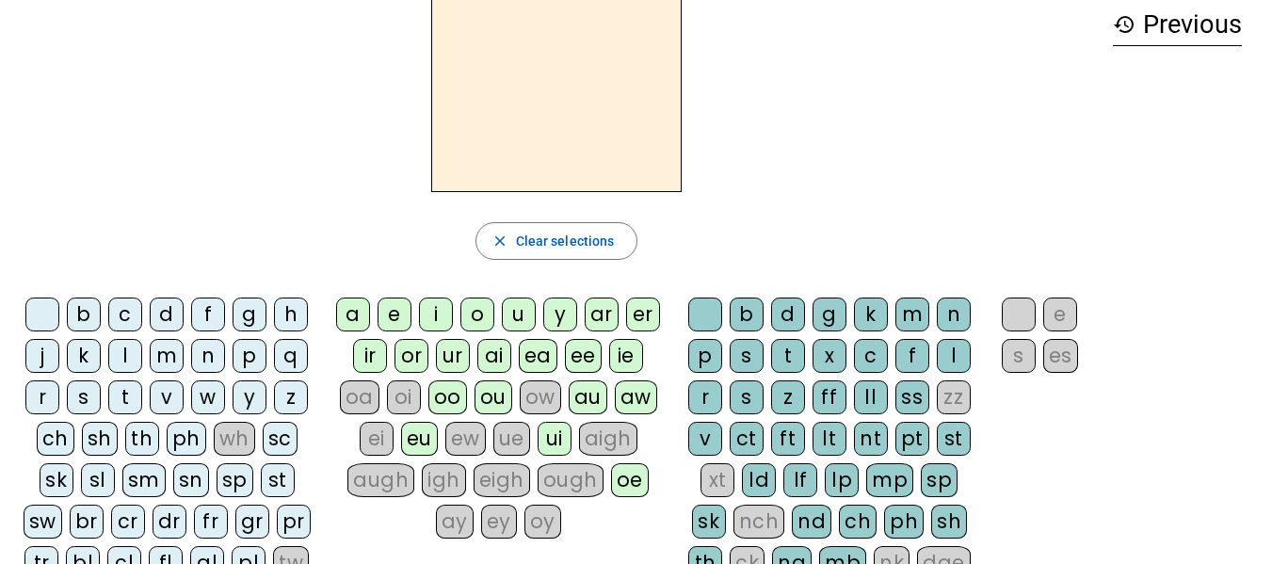
click at [78, 312] on div "b" at bounding box center [84, 315] width 34 height 34
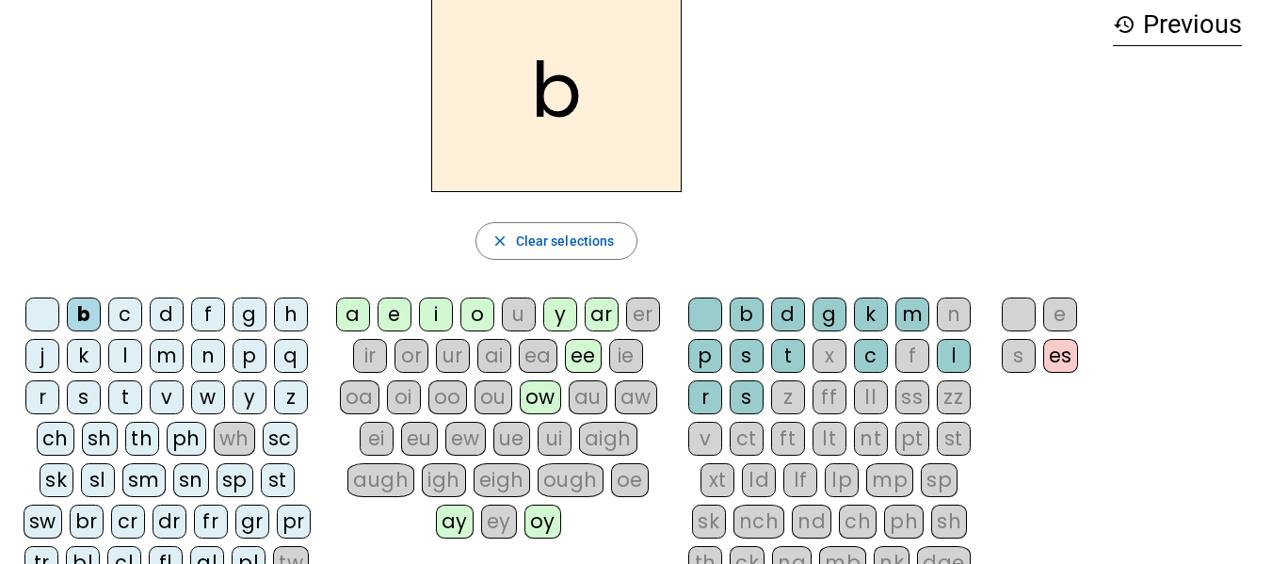
click at [358, 312] on div "a" at bounding box center [353, 315] width 34 height 34
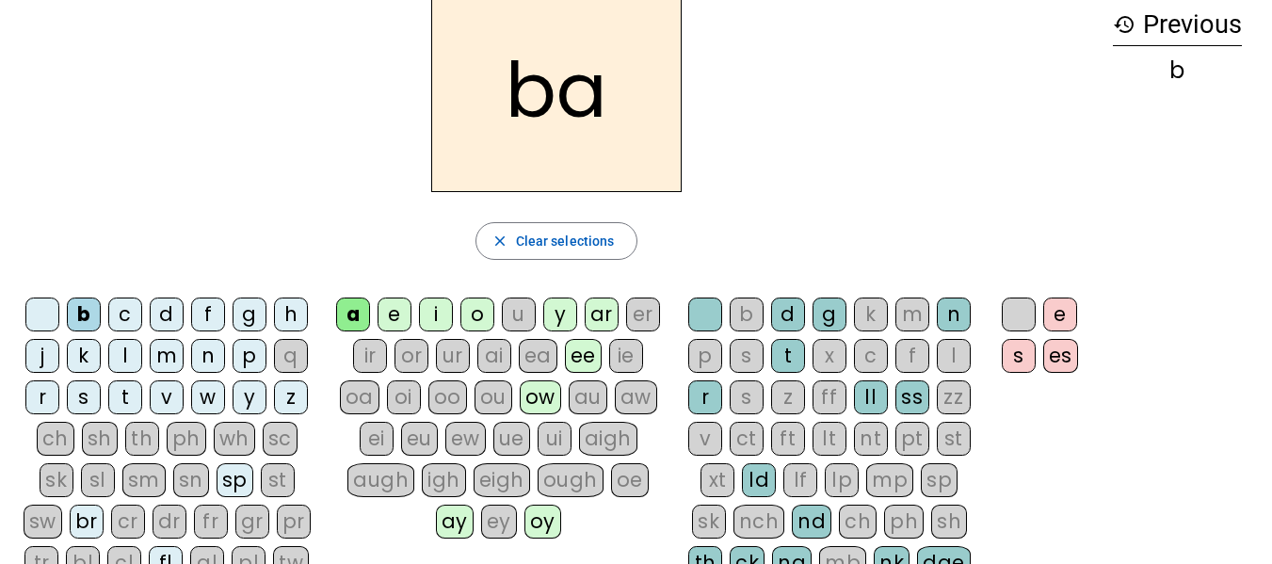
click at [787, 349] on div "t" at bounding box center [788, 356] width 34 height 34
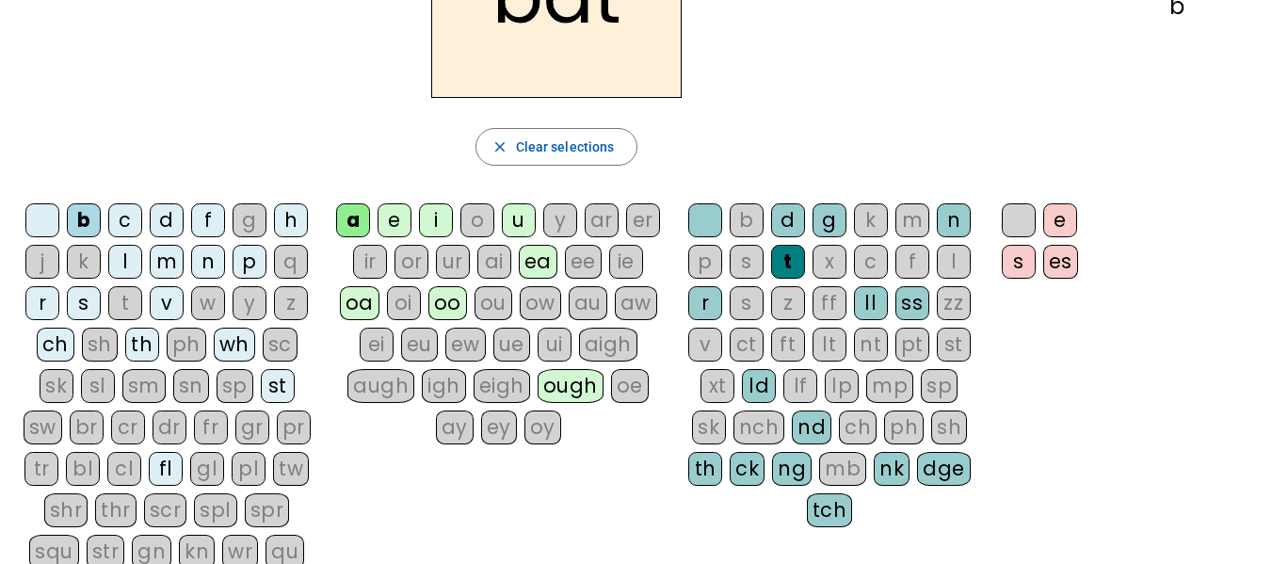
scroll to position [0, 0]
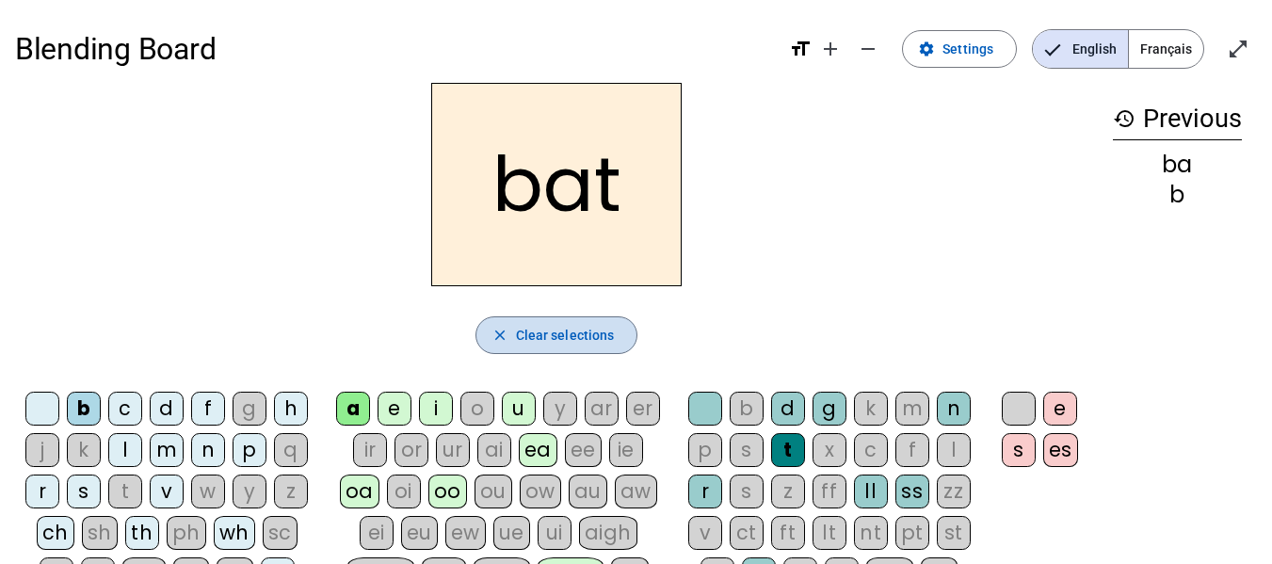
click at [533, 332] on span "Clear selections" at bounding box center [565, 335] width 99 height 23
